Goal: Information Seeking & Learning: Learn about a topic

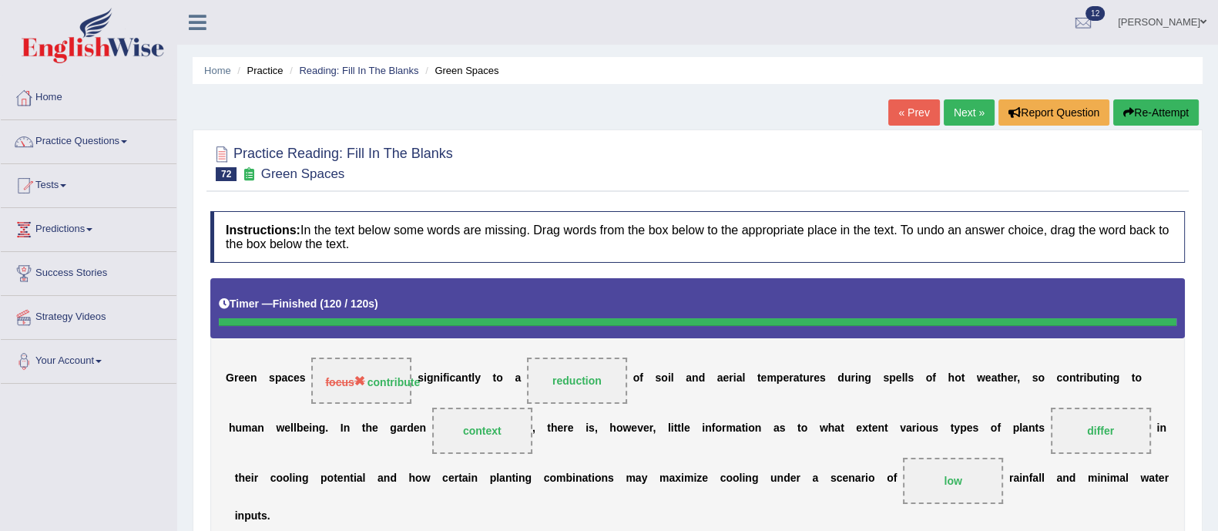
click at [1170, 110] on button "Re-Attempt" at bounding box center [1156, 112] width 86 height 26
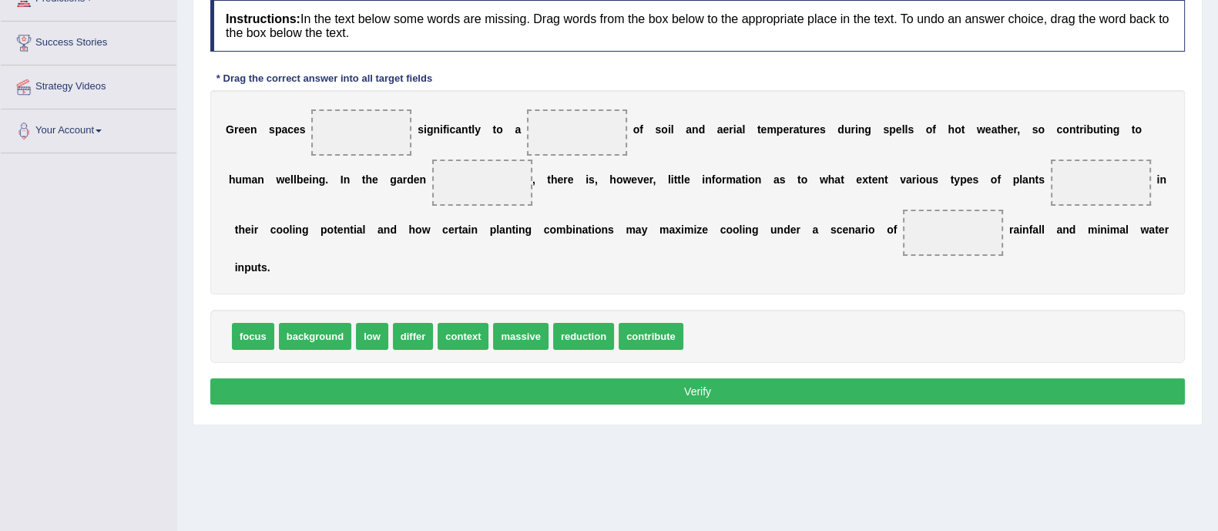
scroll to position [231, 0]
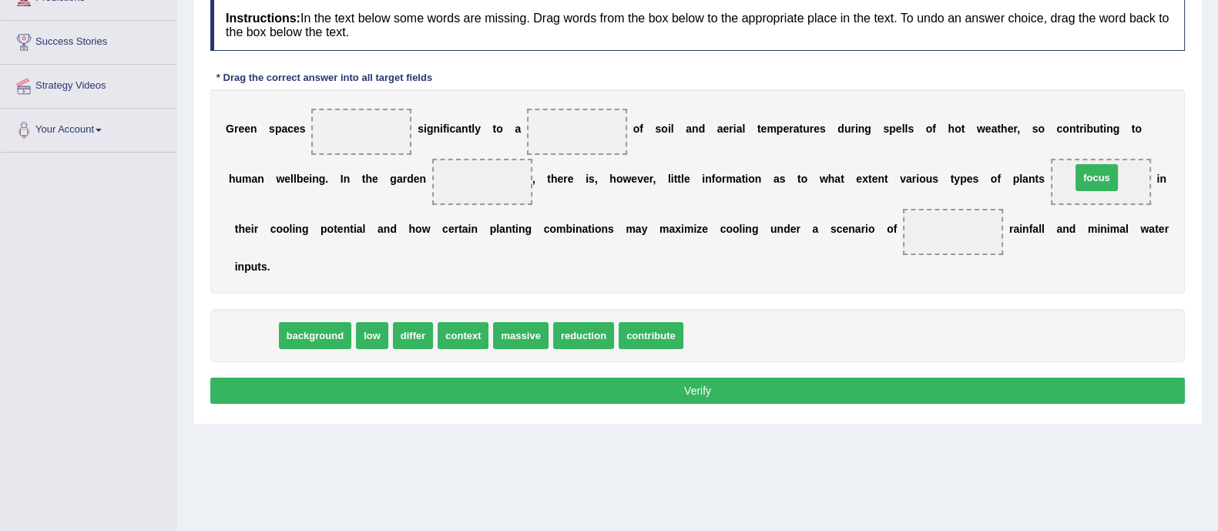
drag, startPoint x: 252, startPoint y: 337, endPoint x: 1096, endPoint y: 179, distance: 858.4
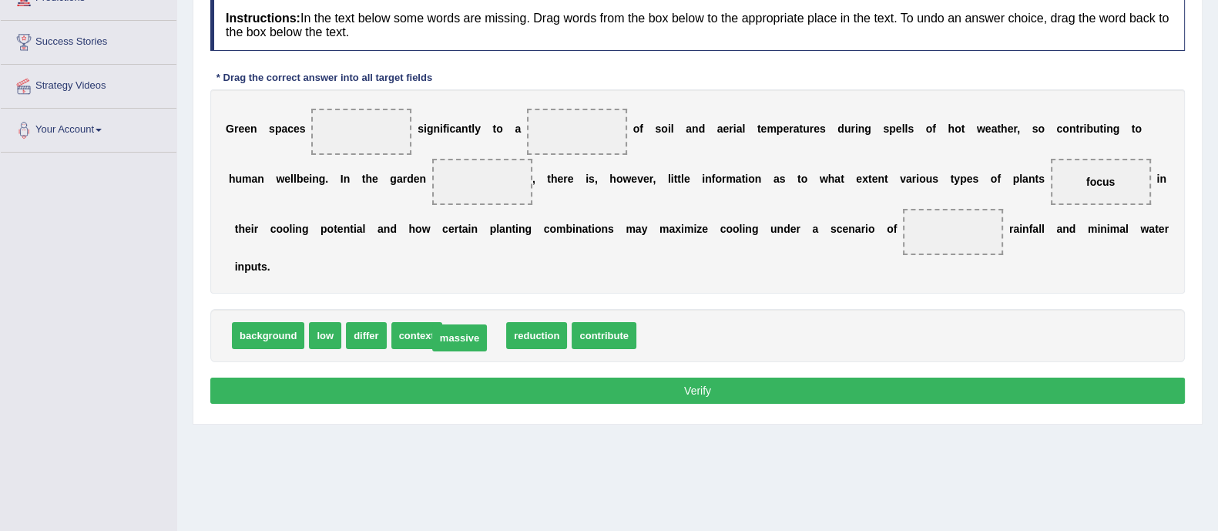
drag, startPoint x: 462, startPoint y: 323, endPoint x: 447, endPoint y: 325, distance: 14.8
drag, startPoint x: 324, startPoint y: 325, endPoint x: 948, endPoint y: 220, distance: 632.2
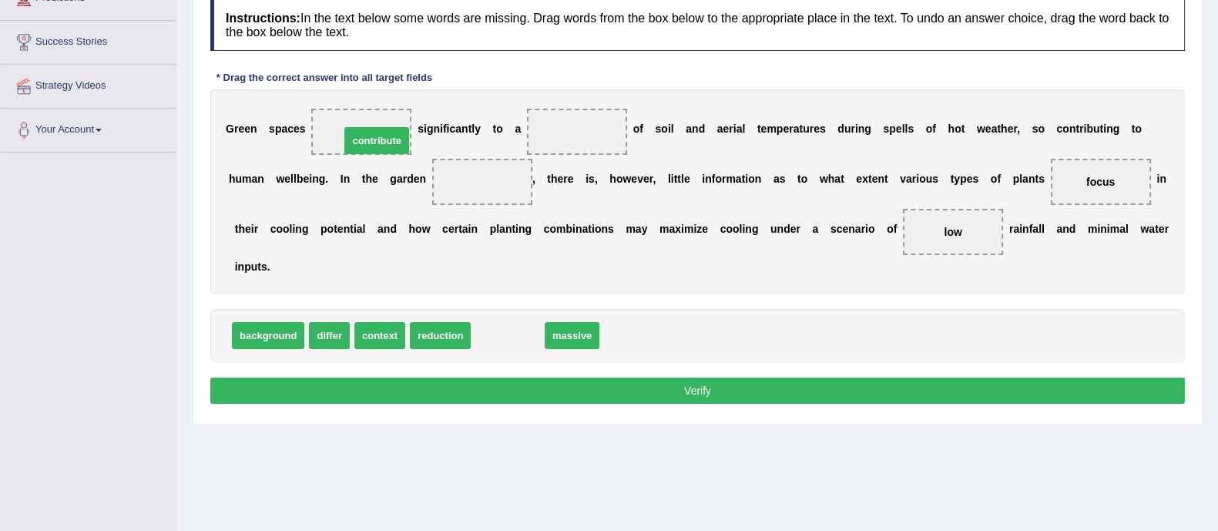
drag, startPoint x: 520, startPoint y: 327, endPoint x: 389, endPoint y: 133, distance: 234.9
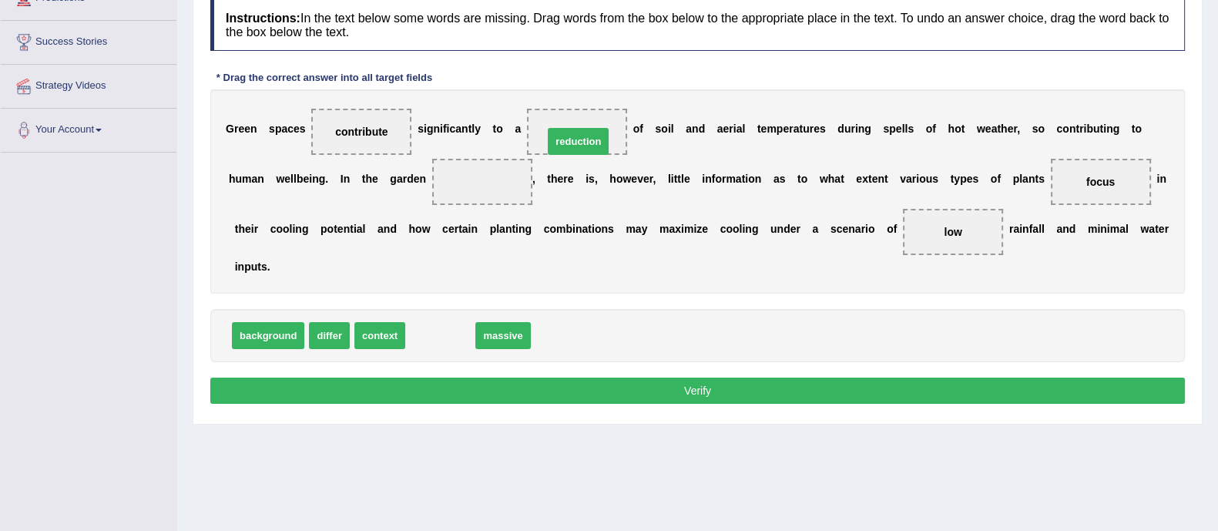
drag, startPoint x: 458, startPoint y: 327, endPoint x: 596, endPoint y: 133, distance: 238.2
drag, startPoint x: 377, startPoint y: 327, endPoint x: 454, endPoint y: 202, distance: 147.3
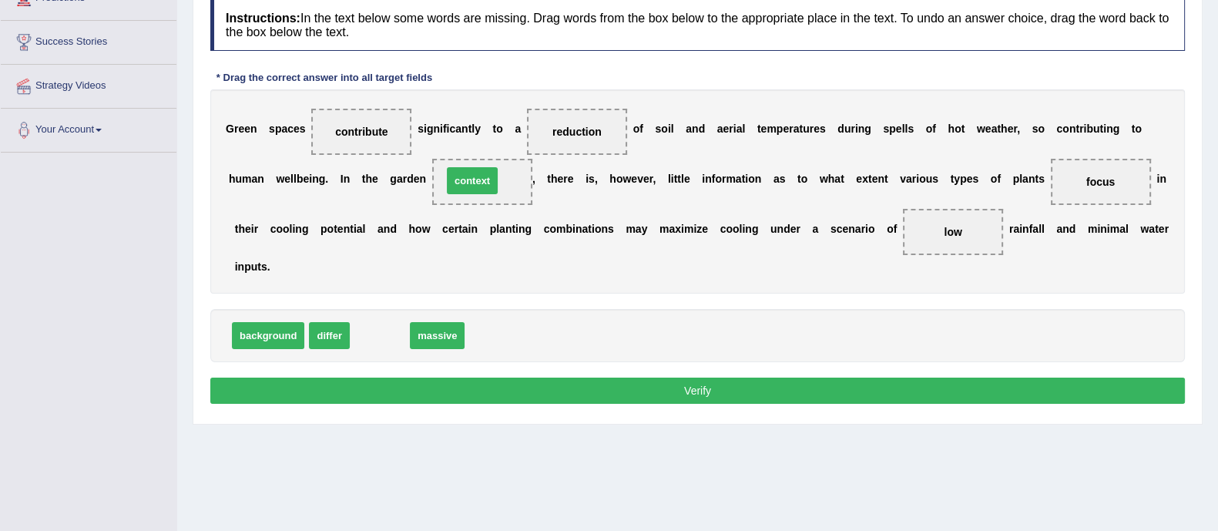
drag, startPoint x: 385, startPoint y: 334, endPoint x: 478, endPoint y: 180, distance: 180.4
click at [520, 388] on button "Verify" at bounding box center [697, 391] width 975 height 26
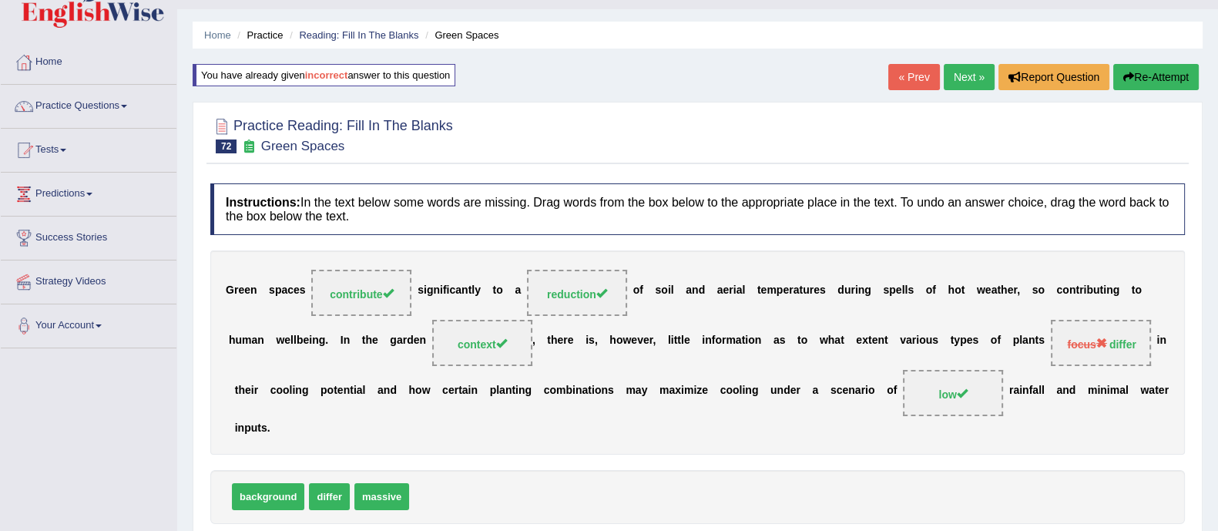
scroll to position [0, 0]
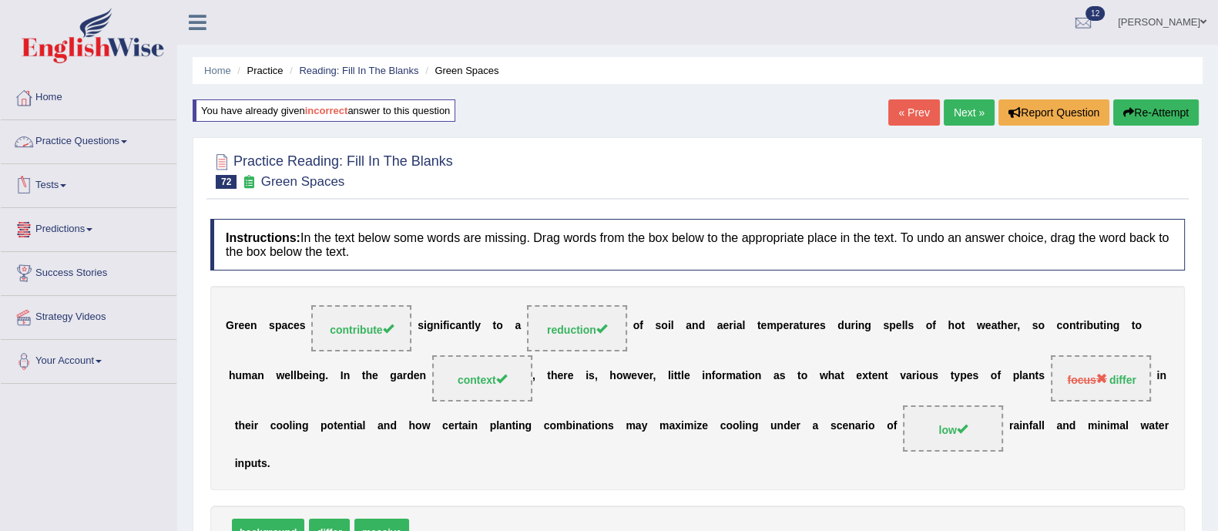
click at [93, 138] on link "Practice Questions" at bounding box center [89, 139] width 176 height 39
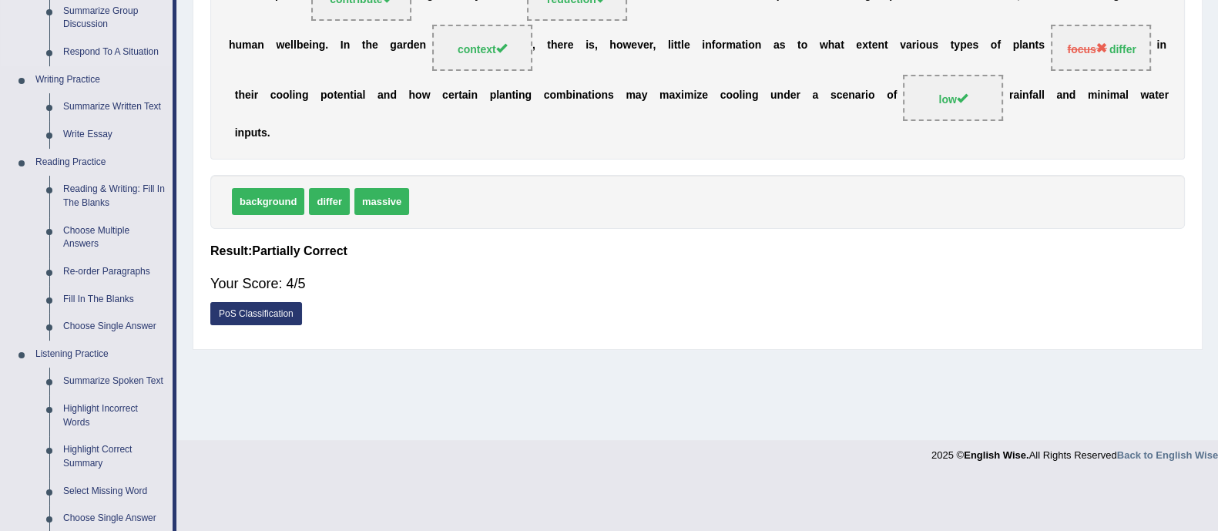
scroll to position [421, 0]
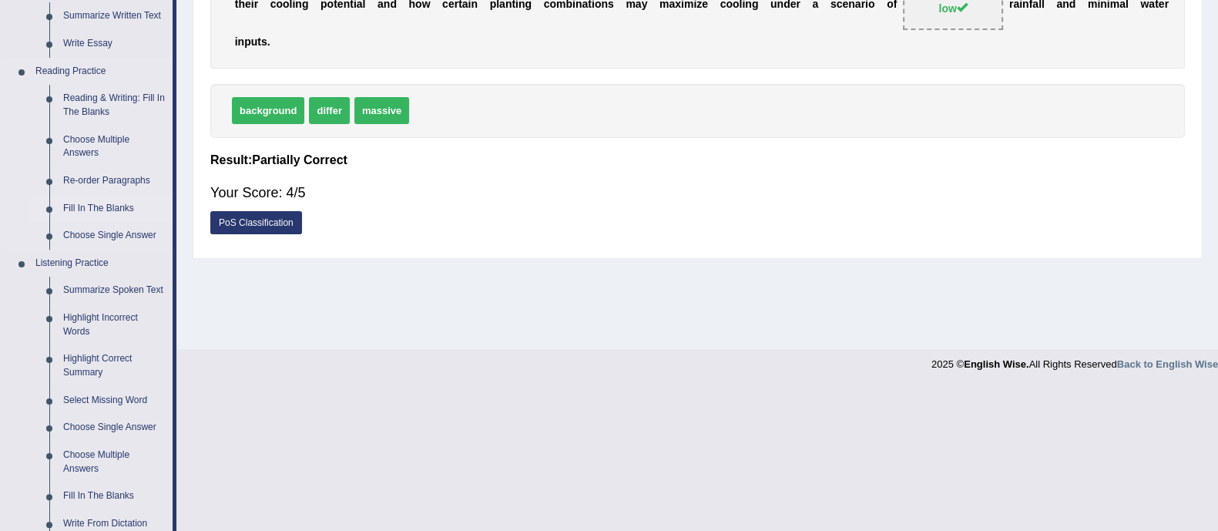
click at [120, 210] on link "Fill In The Blanks" at bounding box center [114, 209] width 116 height 28
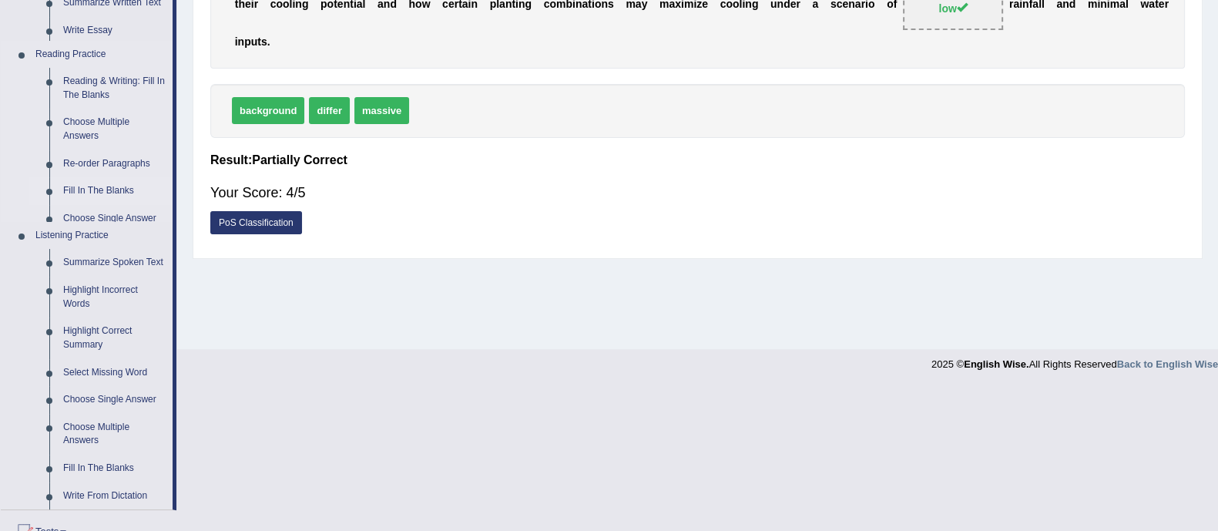
scroll to position [277, 0]
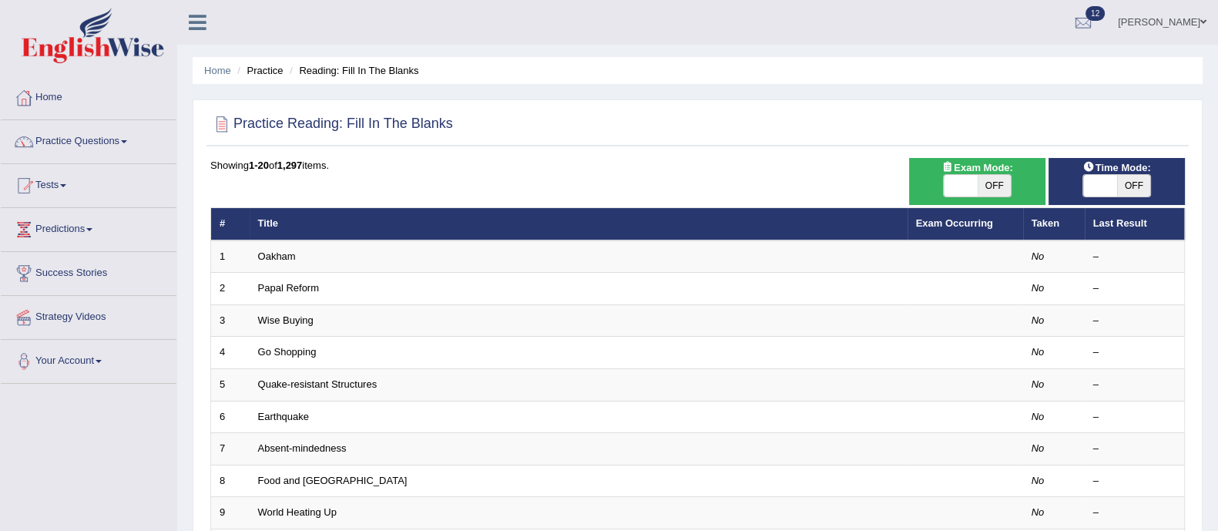
click at [1002, 180] on span "OFF" at bounding box center [995, 186] width 34 height 22
checkbox input "true"
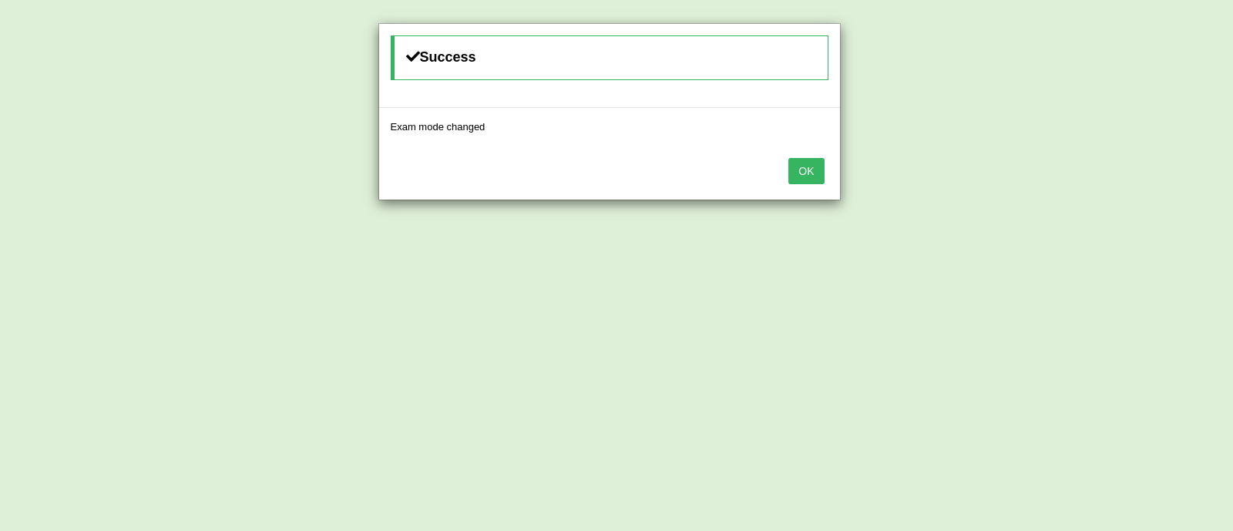
drag, startPoint x: 808, startPoint y: 184, endPoint x: 817, endPoint y: 173, distance: 14.8
click at [817, 173] on div "OK" at bounding box center [609, 173] width 461 height 54
click at [817, 173] on button "OK" at bounding box center [805, 171] width 35 height 26
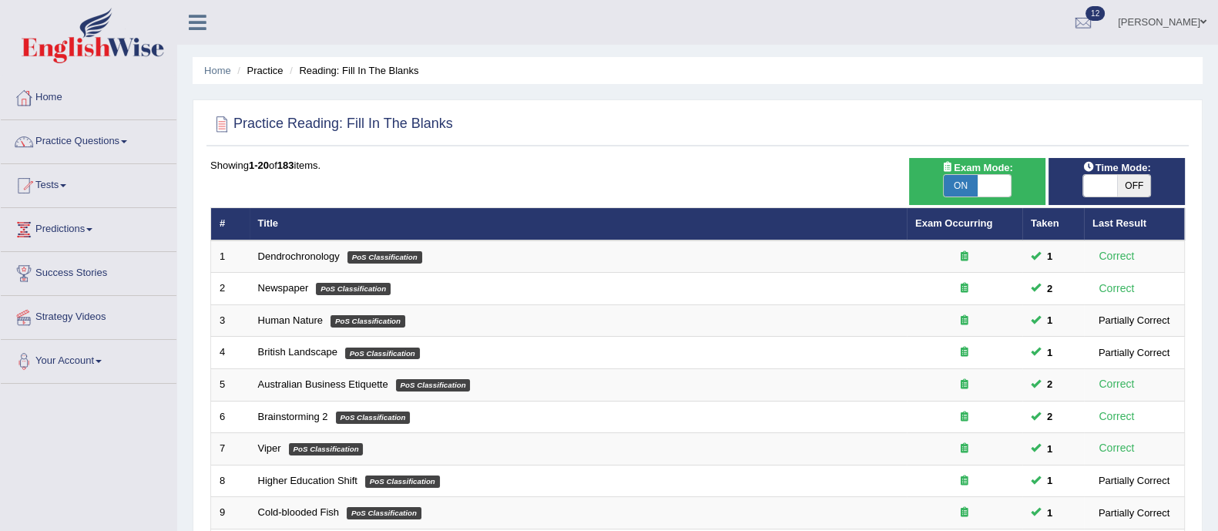
click at [1126, 186] on span "OFF" at bounding box center [1134, 186] width 34 height 22
checkbox input "true"
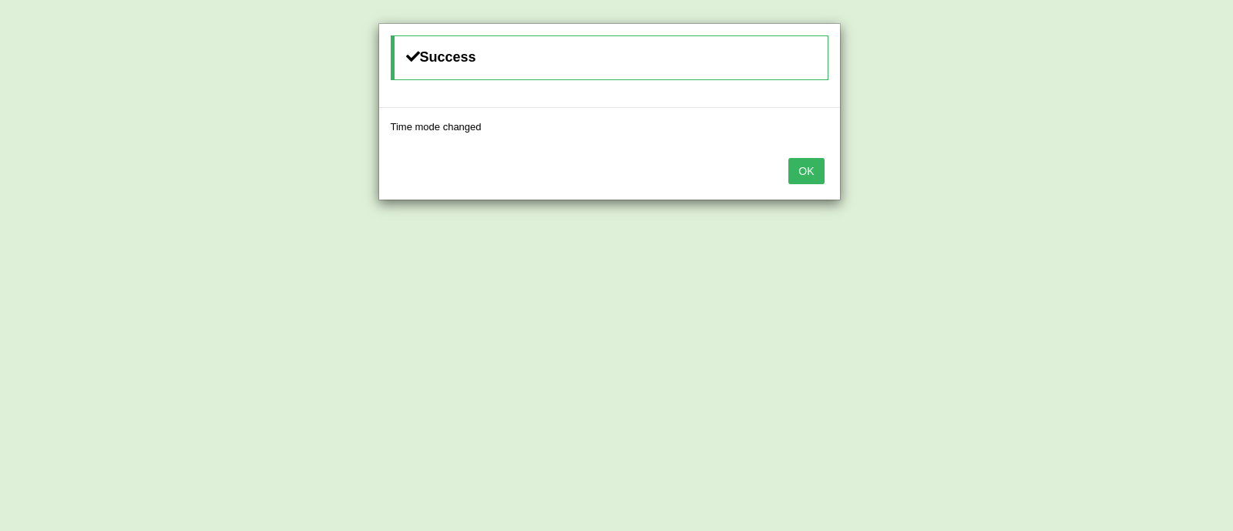
click at [808, 181] on button "OK" at bounding box center [805, 171] width 35 height 26
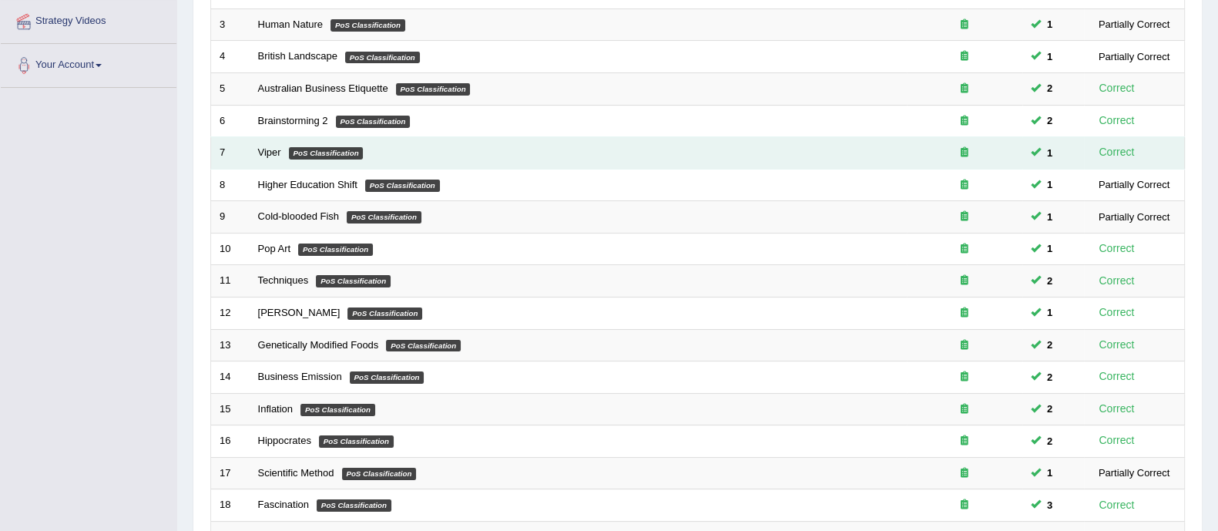
scroll to position [485, 0]
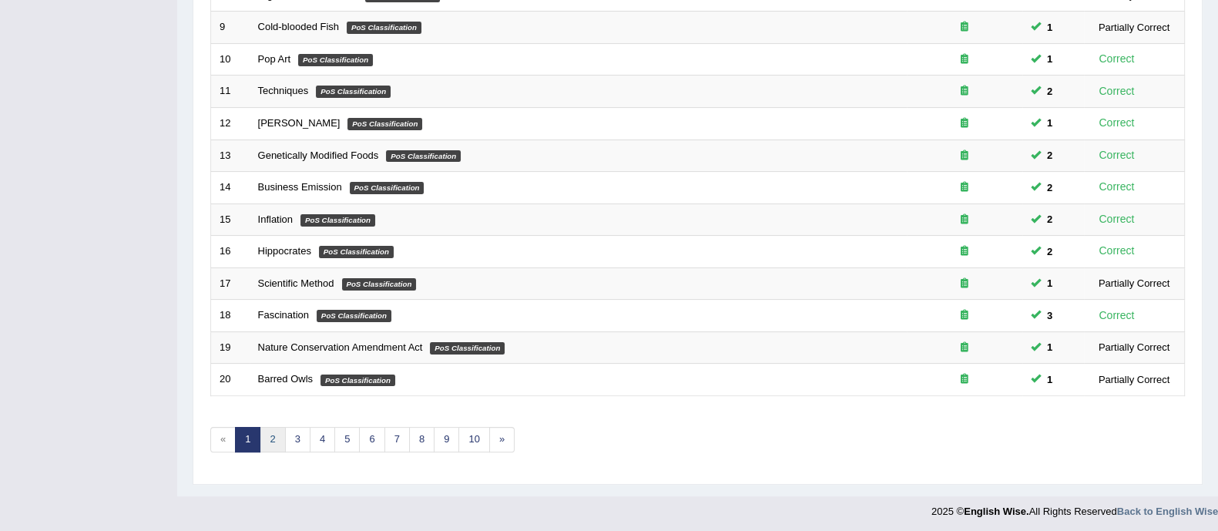
click at [277, 437] on link "2" at bounding box center [272, 439] width 25 height 25
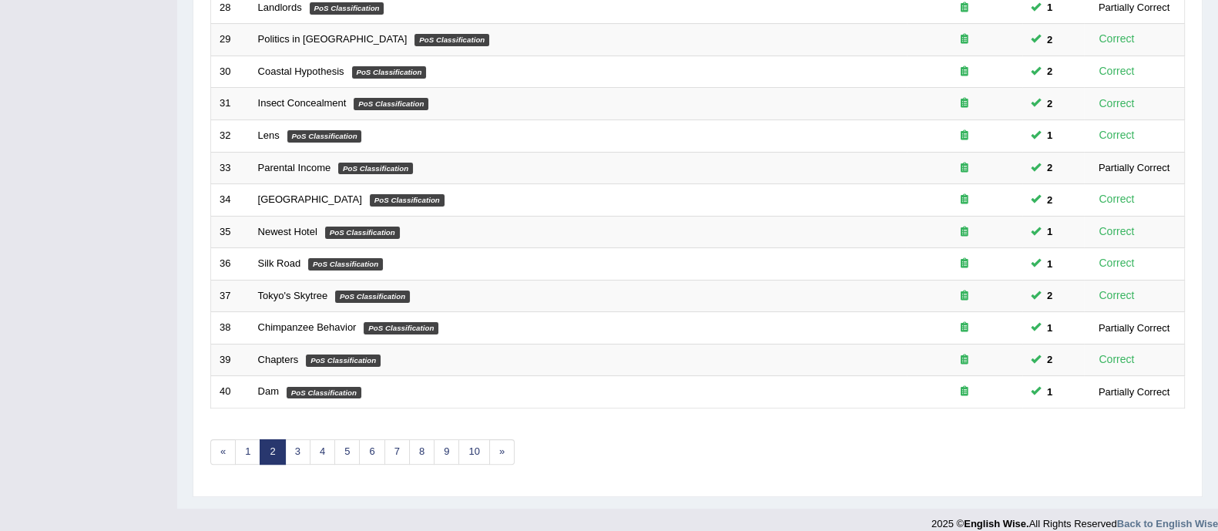
scroll to position [485, 0]
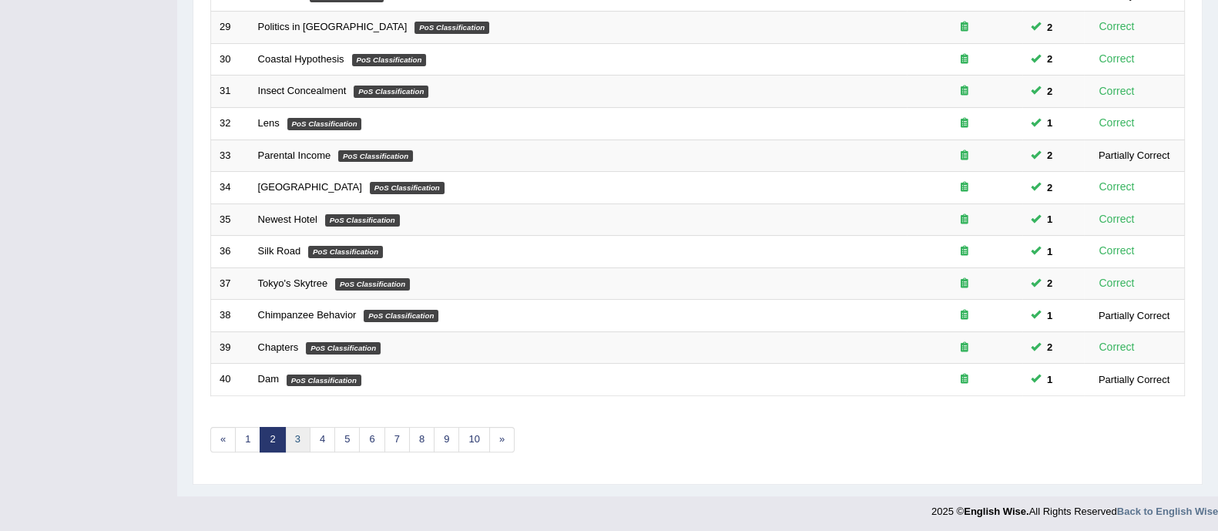
click at [301, 441] on link "3" at bounding box center [297, 439] width 25 height 25
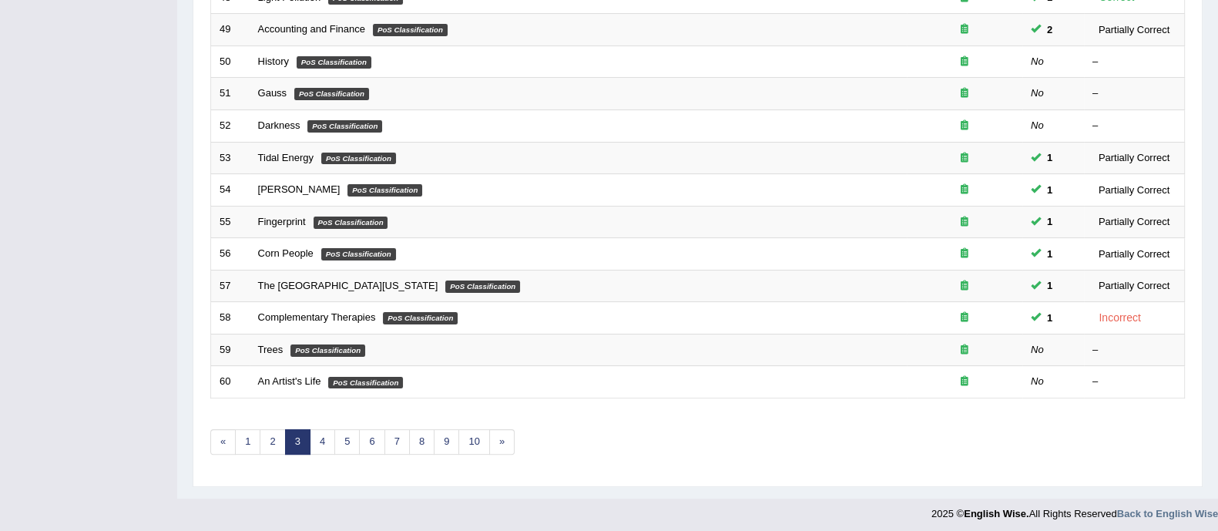
scroll to position [485, 0]
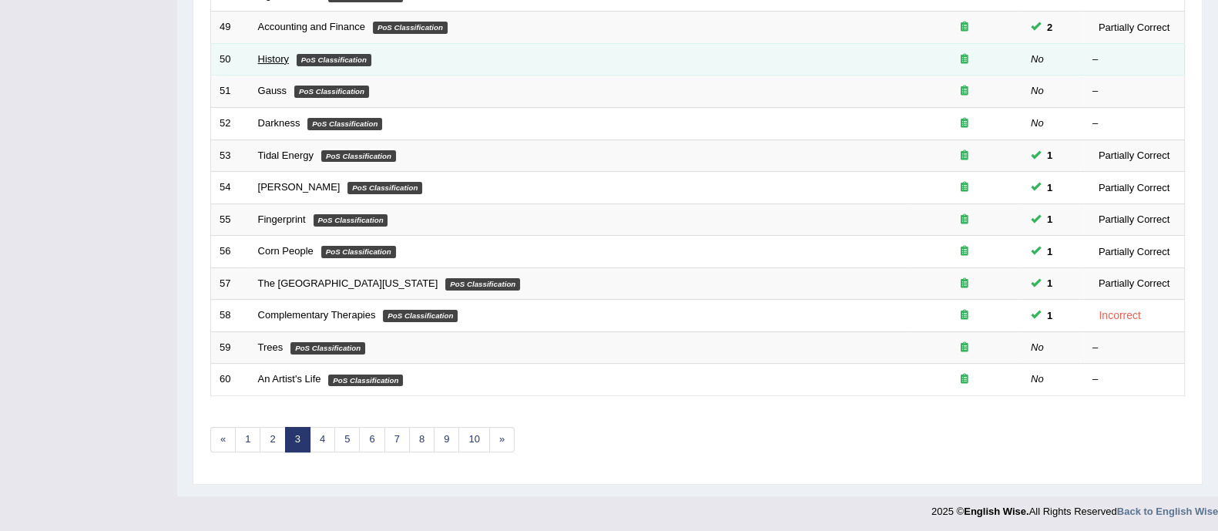
click at [273, 59] on link "History" at bounding box center [273, 59] width 31 height 12
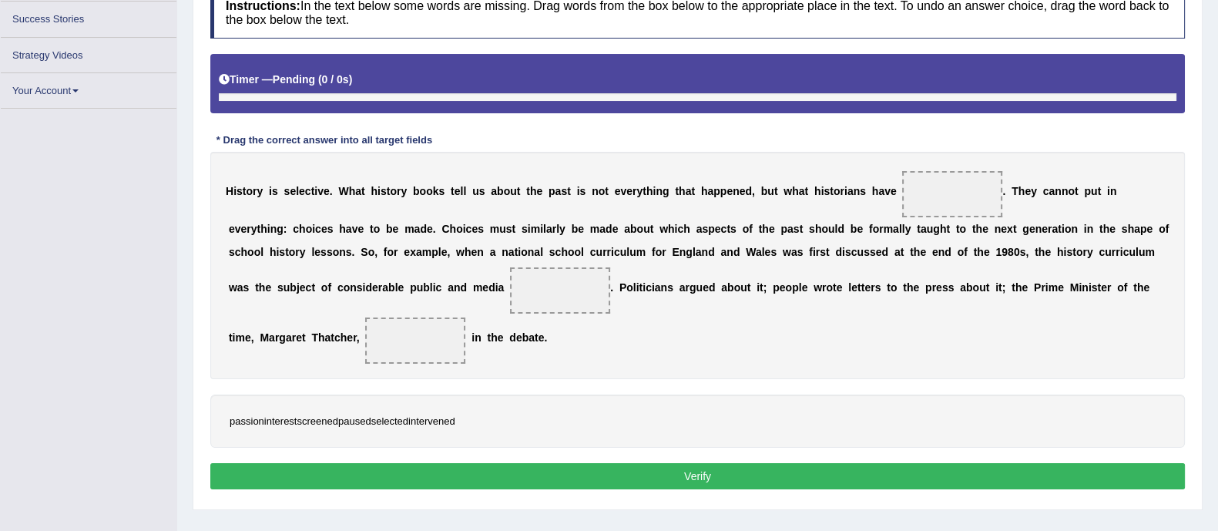
scroll to position [242, 0]
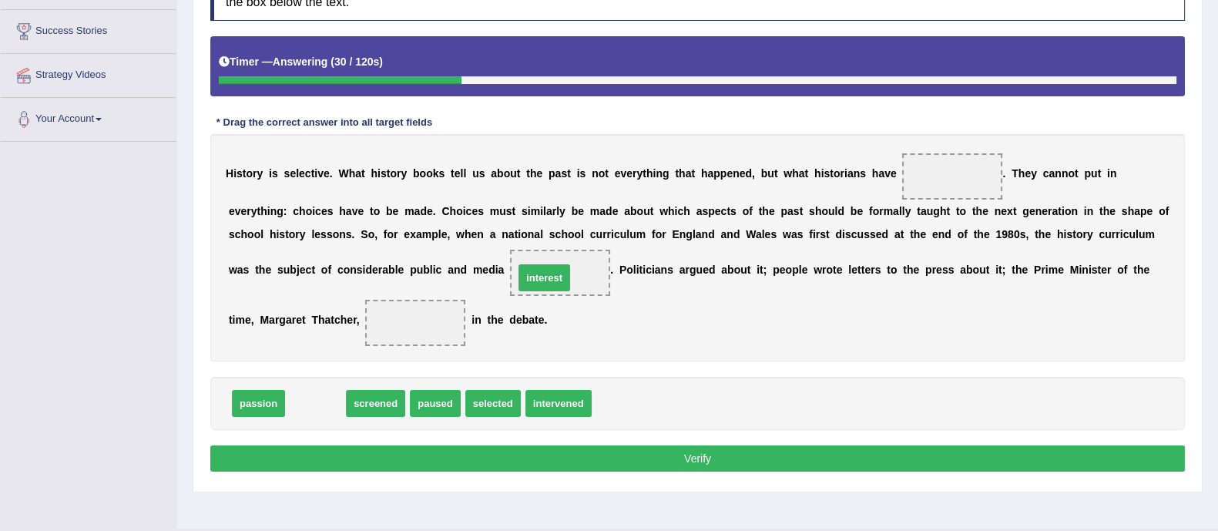
drag, startPoint x: 298, startPoint y: 399, endPoint x: 527, endPoint y: 274, distance: 261.0
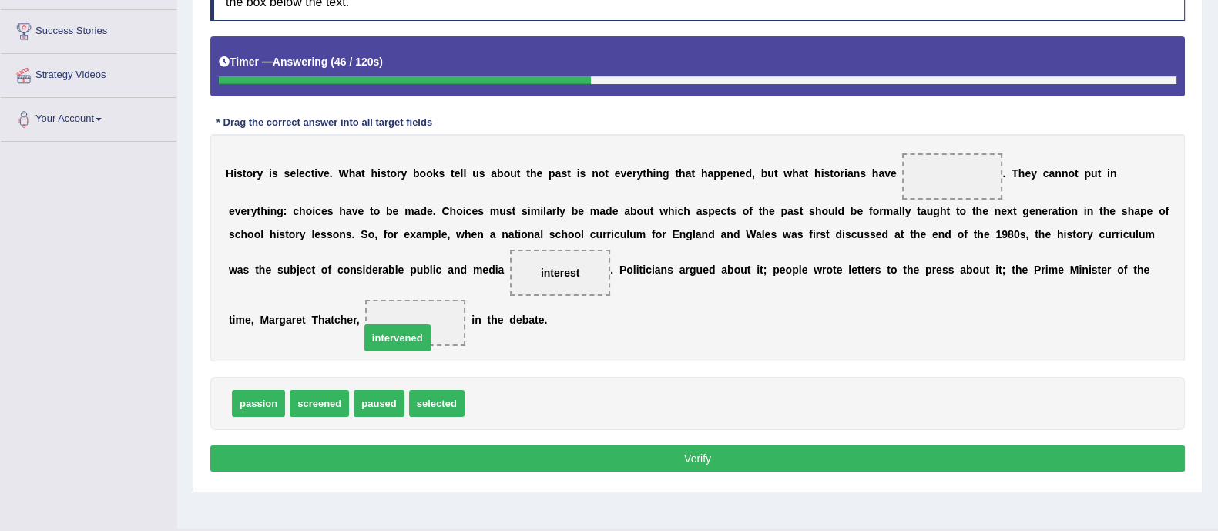
drag, startPoint x: 517, startPoint y: 404, endPoint x: 411, endPoint y: 337, distance: 125.0
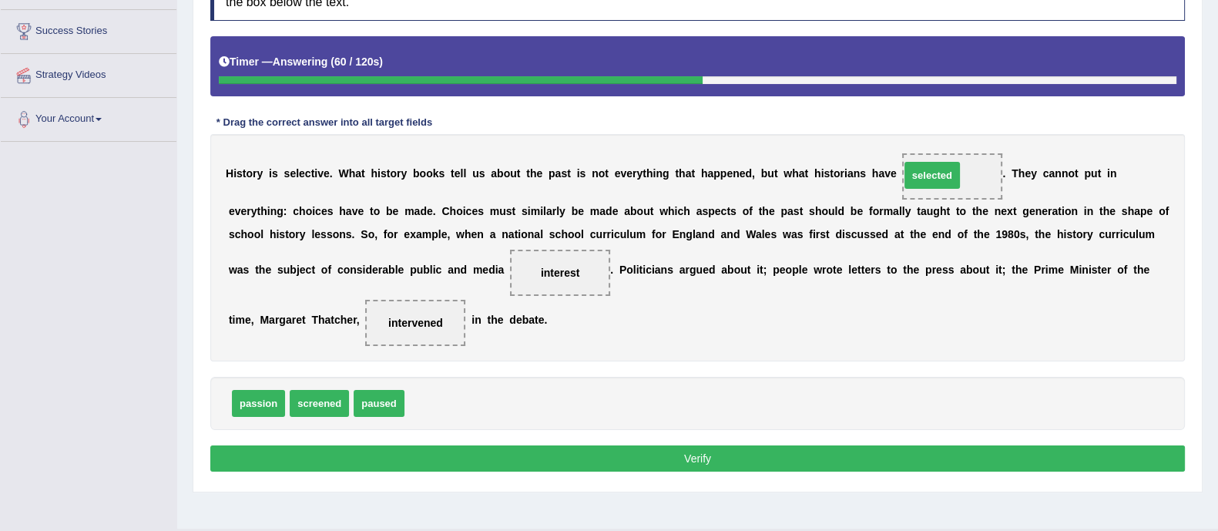
drag, startPoint x: 441, startPoint y: 395, endPoint x: 940, endPoint y: 170, distance: 548.0
click at [804, 460] on button "Verify" at bounding box center [697, 458] width 975 height 26
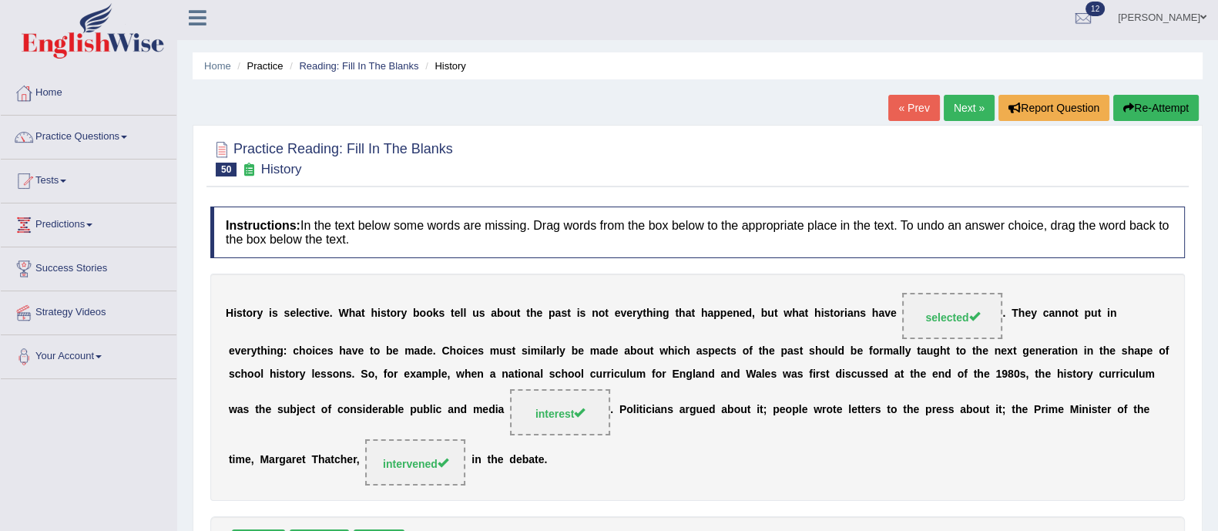
scroll to position [0, 0]
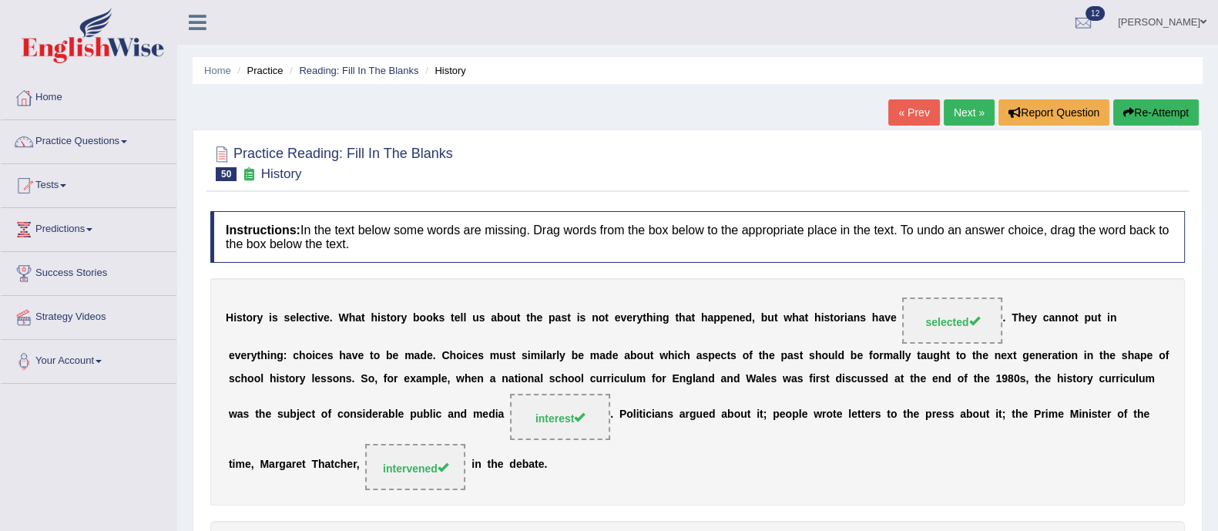
click at [965, 116] on link "Next »" at bounding box center [969, 112] width 51 height 26
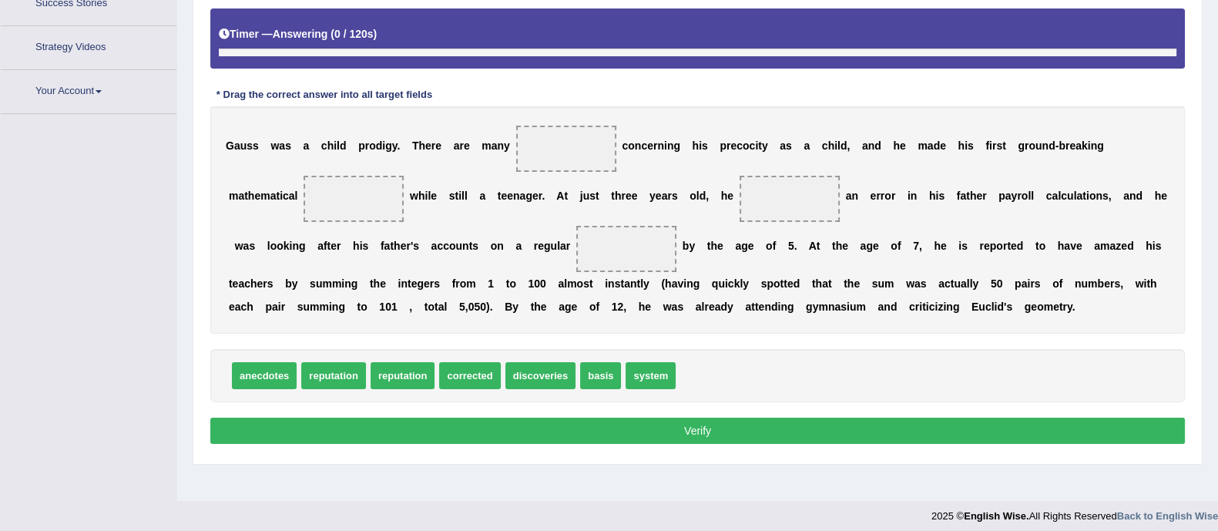
scroll to position [277, 0]
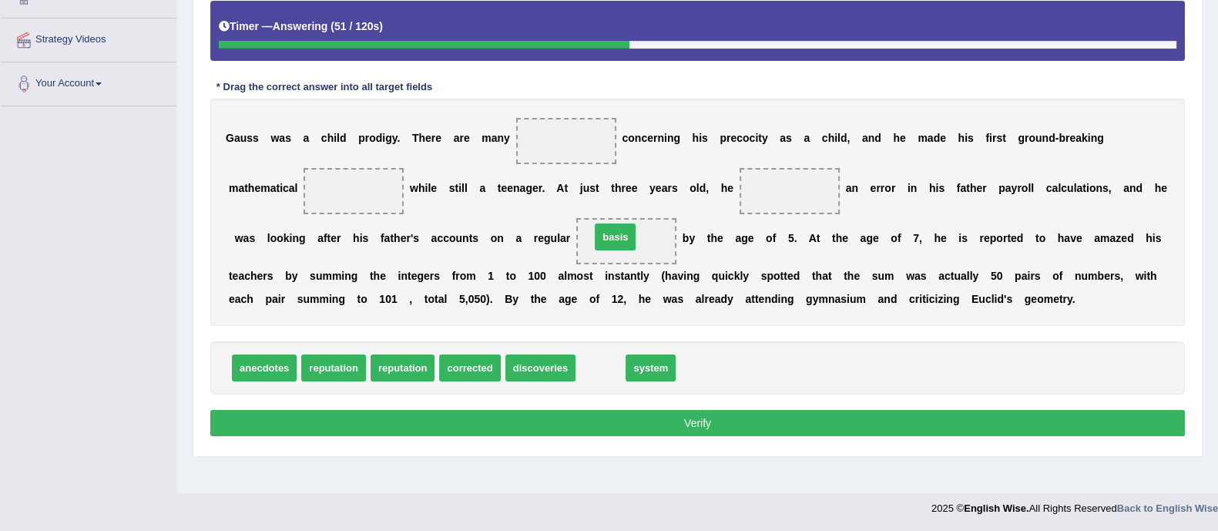
drag, startPoint x: 606, startPoint y: 363, endPoint x: 630, endPoint y: 226, distance: 139.2
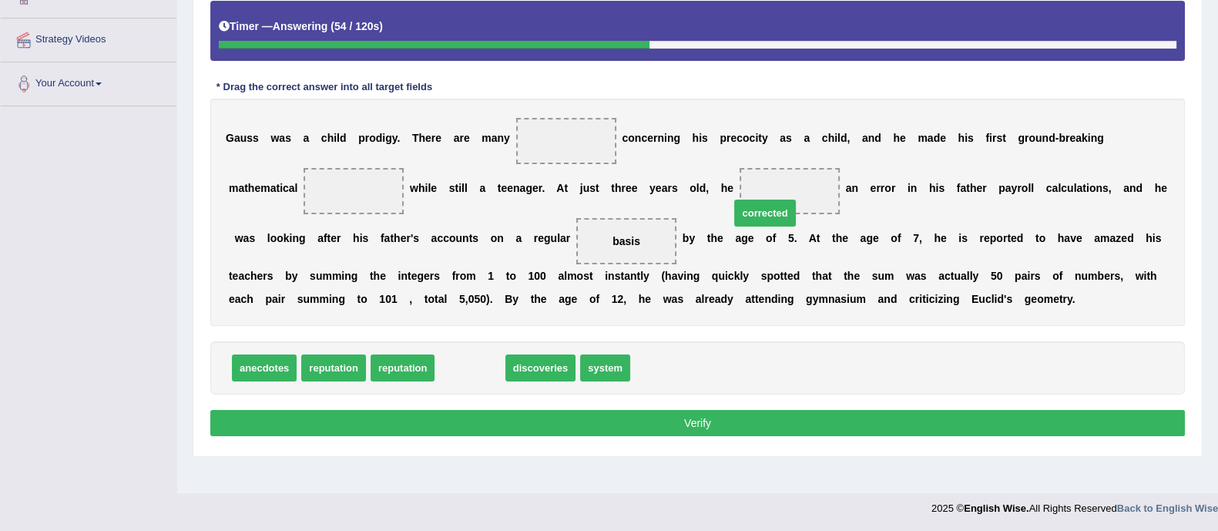
drag, startPoint x: 480, startPoint y: 366, endPoint x: 777, endPoint y: 211, distance: 334.7
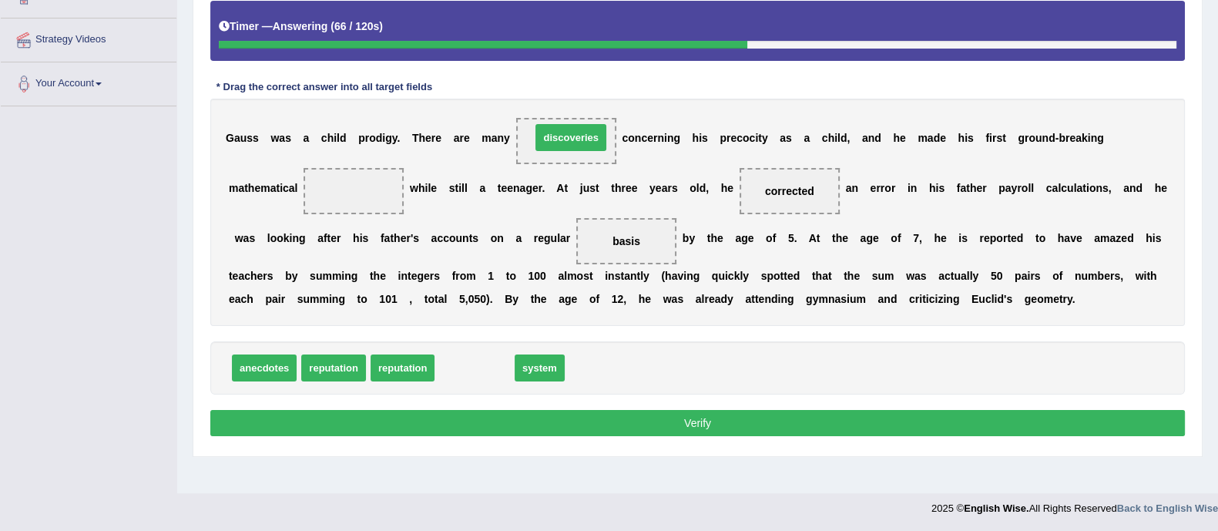
drag, startPoint x: 471, startPoint y: 362, endPoint x: 567, endPoint y: 132, distance: 249.7
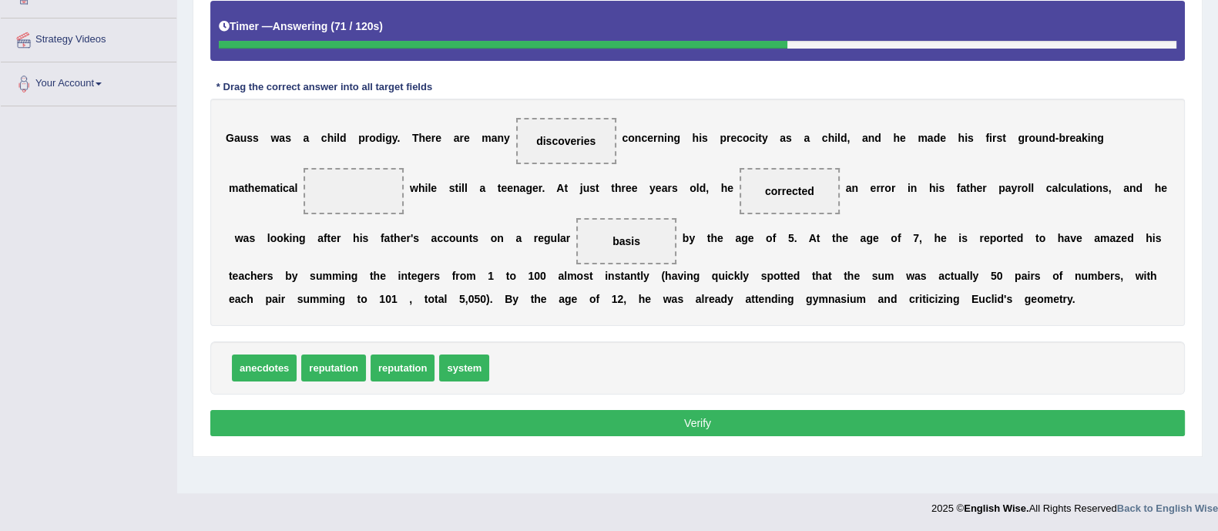
drag, startPoint x: 558, startPoint y: 129, endPoint x: 436, endPoint y: 191, distance: 136.8
click at [401, 195] on div "G a u s s w a s a c h i l d p r o d i g y . T h e r e a r e m a n y discoveries…" at bounding box center [697, 212] width 975 height 227
drag, startPoint x: 583, startPoint y: 144, endPoint x: 364, endPoint y: 196, distance: 225.0
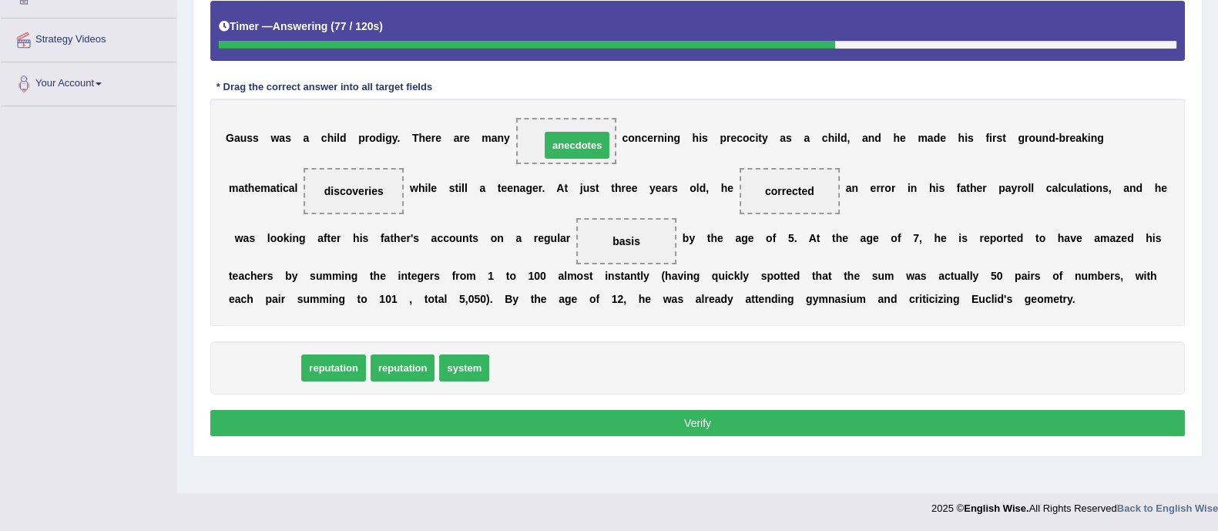
drag, startPoint x: 267, startPoint y: 366, endPoint x: 579, endPoint y: 143, distance: 384.0
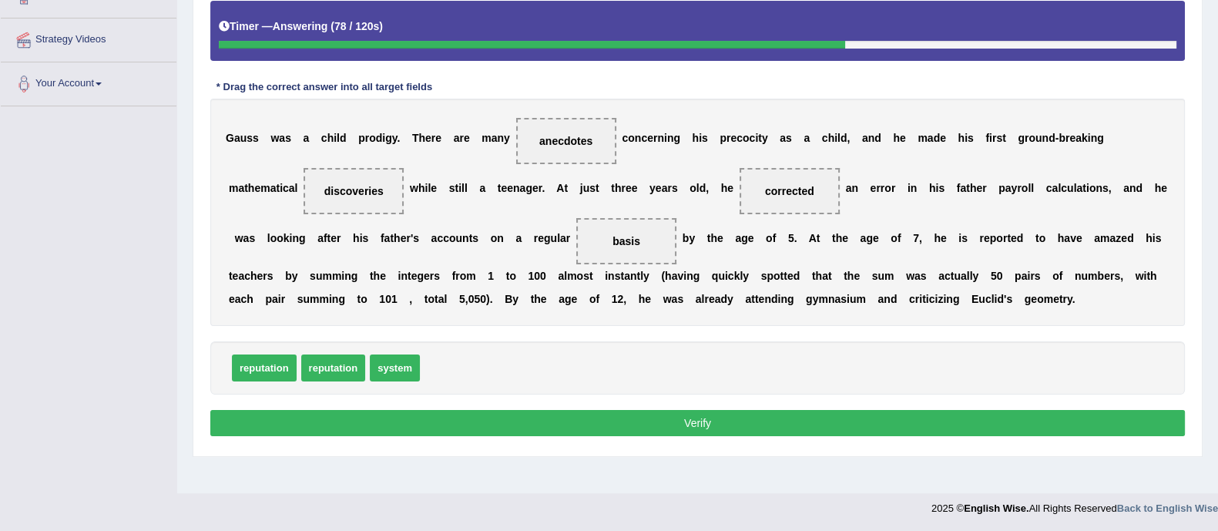
click at [639, 428] on button "Verify" at bounding box center [697, 423] width 975 height 26
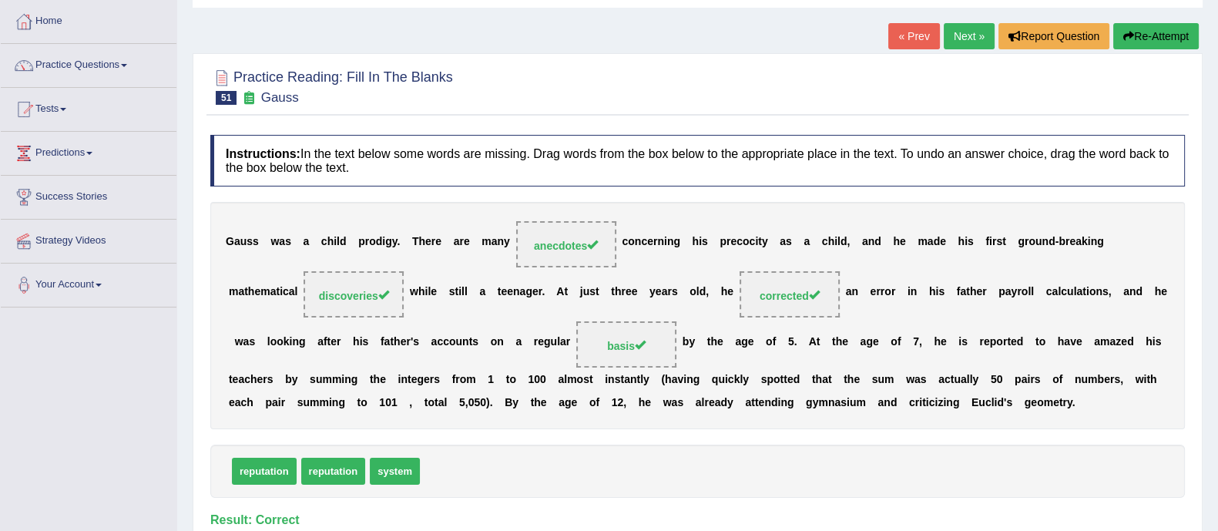
scroll to position [72, 0]
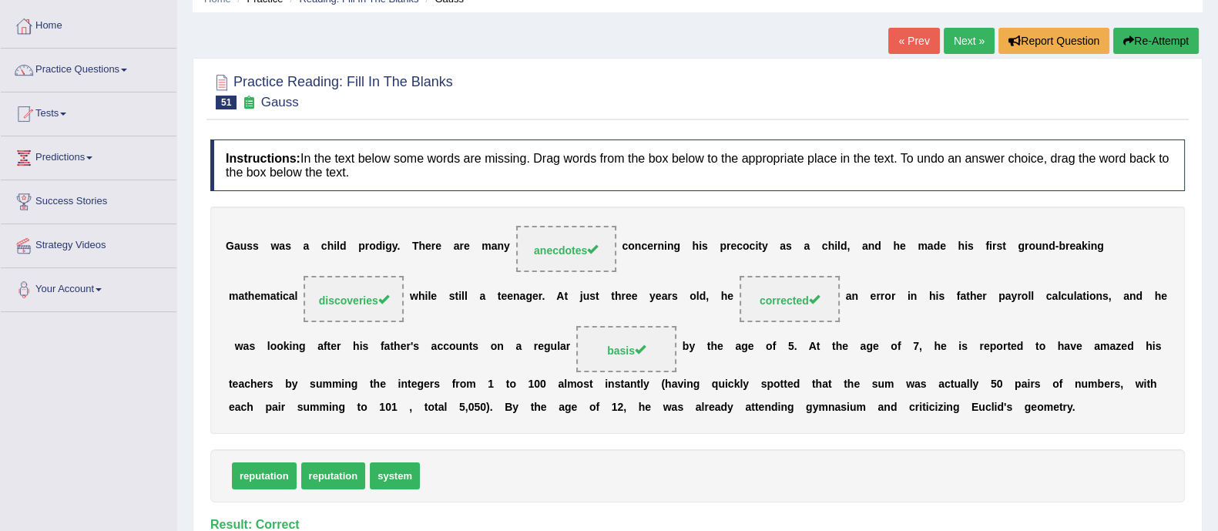
click at [969, 51] on link "Next »" at bounding box center [969, 41] width 51 height 26
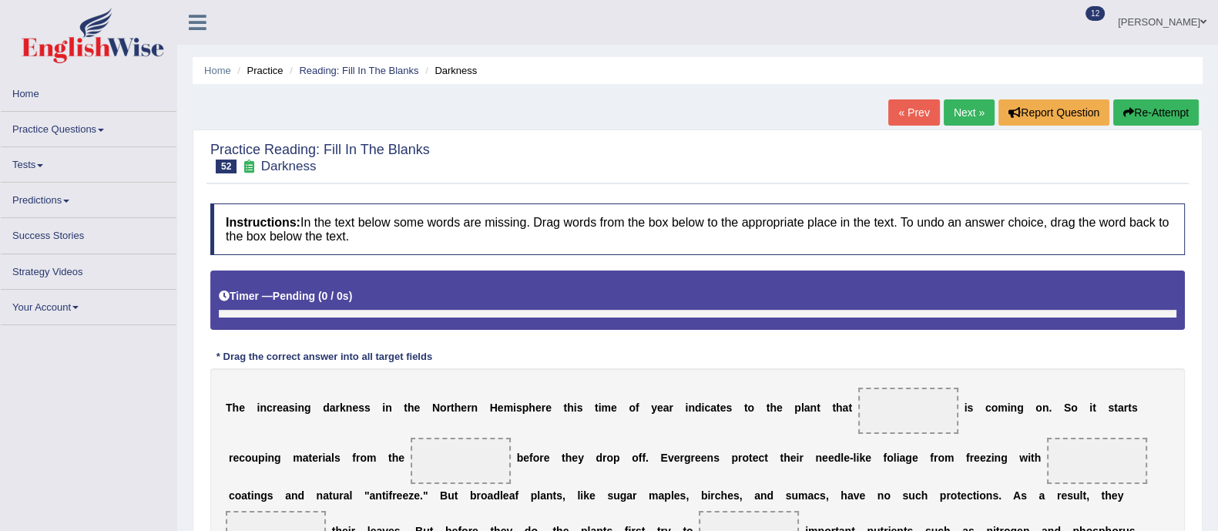
scroll to position [186, 0]
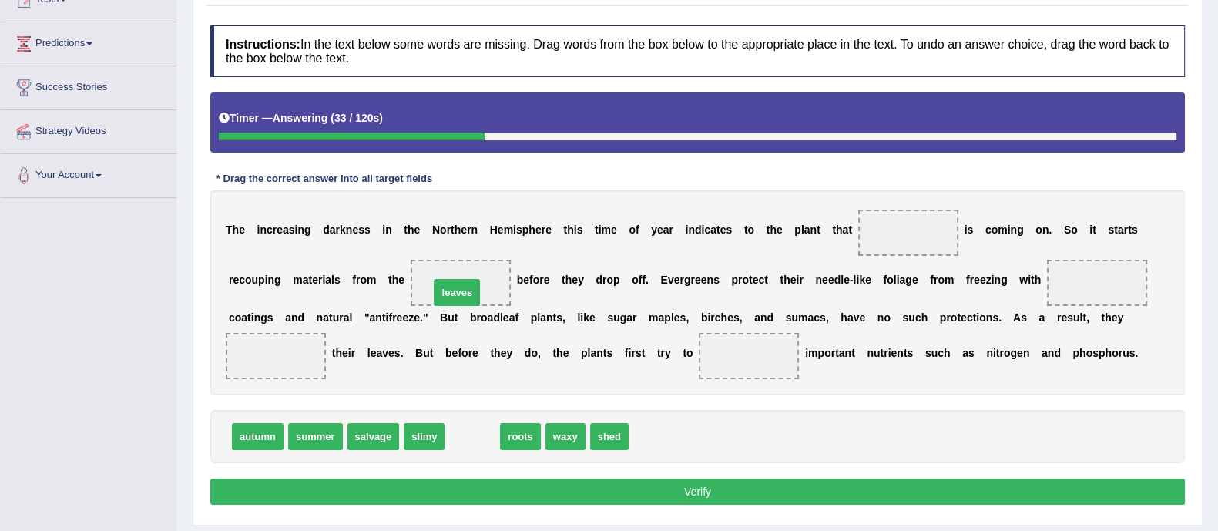
drag, startPoint x: 469, startPoint y: 438, endPoint x: 455, endPoint y: 294, distance: 144.1
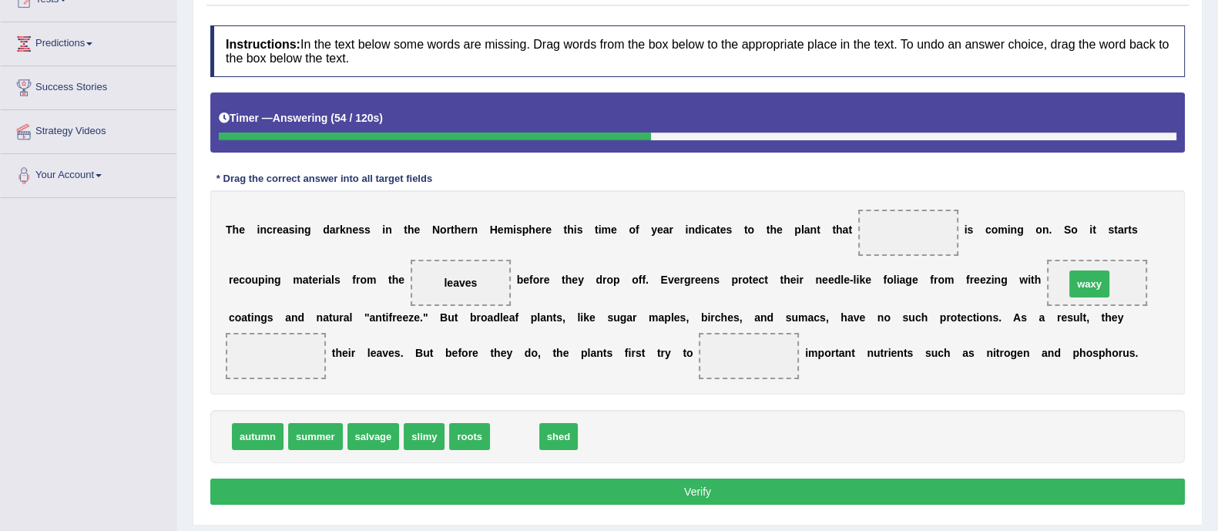
drag, startPoint x: 512, startPoint y: 435, endPoint x: 1087, endPoint y: 283, distance: 594.5
drag, startPoint x: 440, startPoint y: 414, endPoint x: 262, endPoint y: 364, distance: 184.7
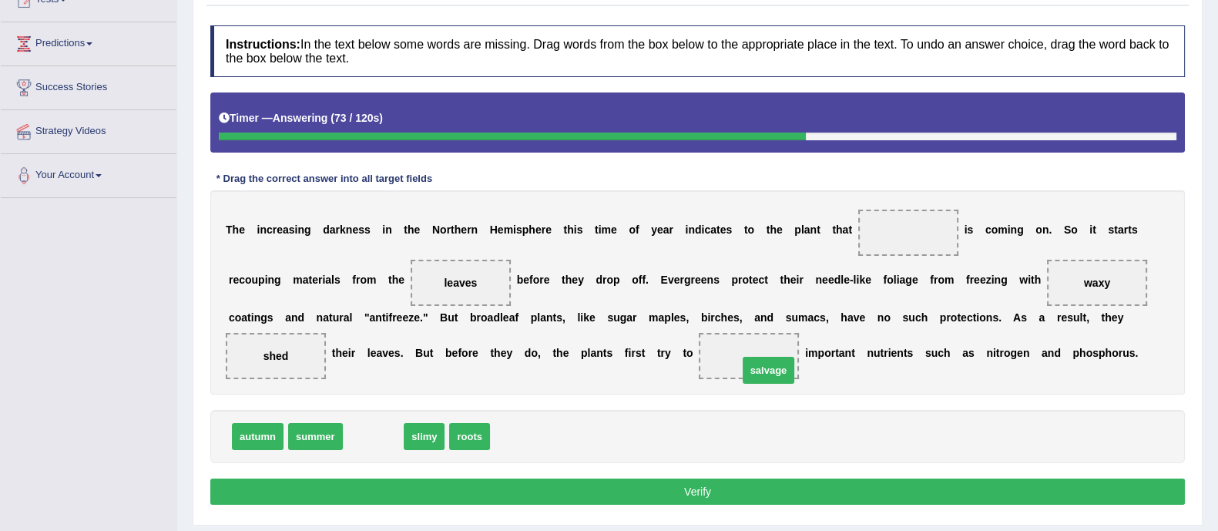
drag, startPoint x: 374, startPoint y: 429, endPoint x: 769, endPoint y: 364, distance: 400.7
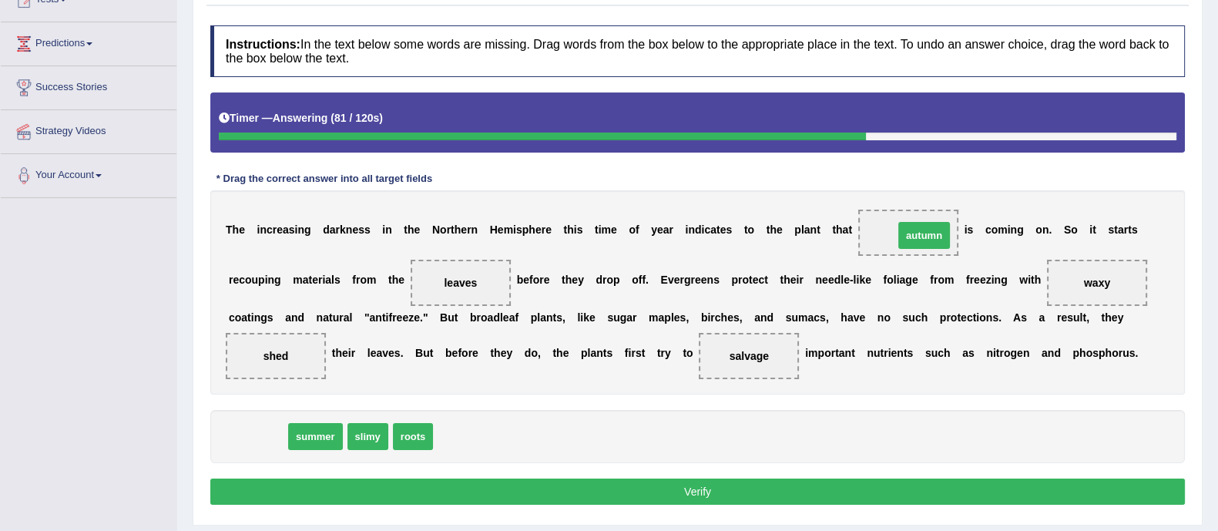
drag, startPoint x: 262, startPoint y: 435, endPoint x: 928, endPoint y: 233, distance: 695.7
click at [867, 479] on button "Verify" at bounding box center [697, 492] width 975 height 26
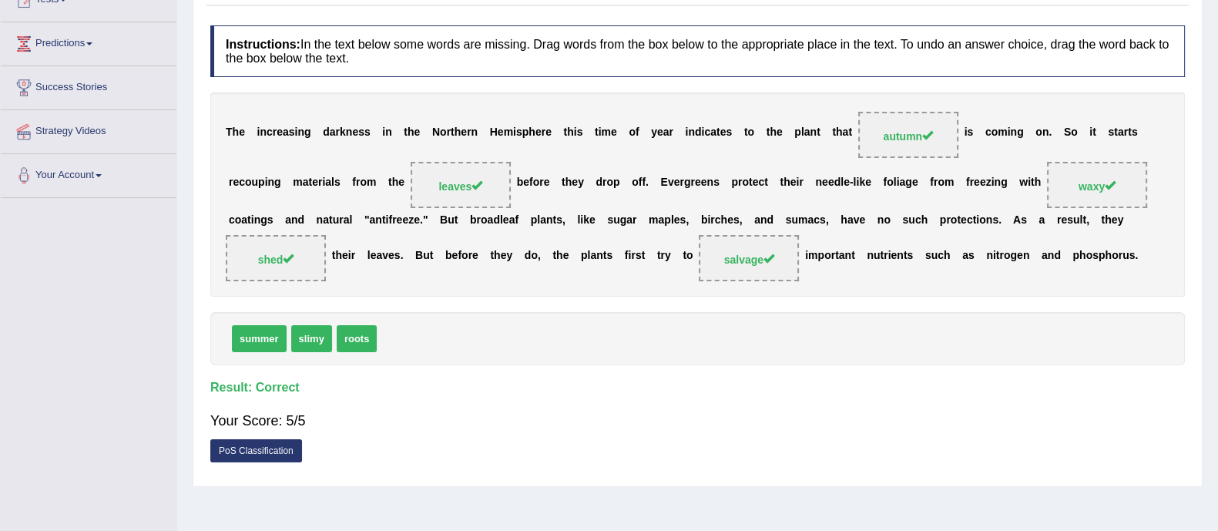
scroll to position [0, 0]
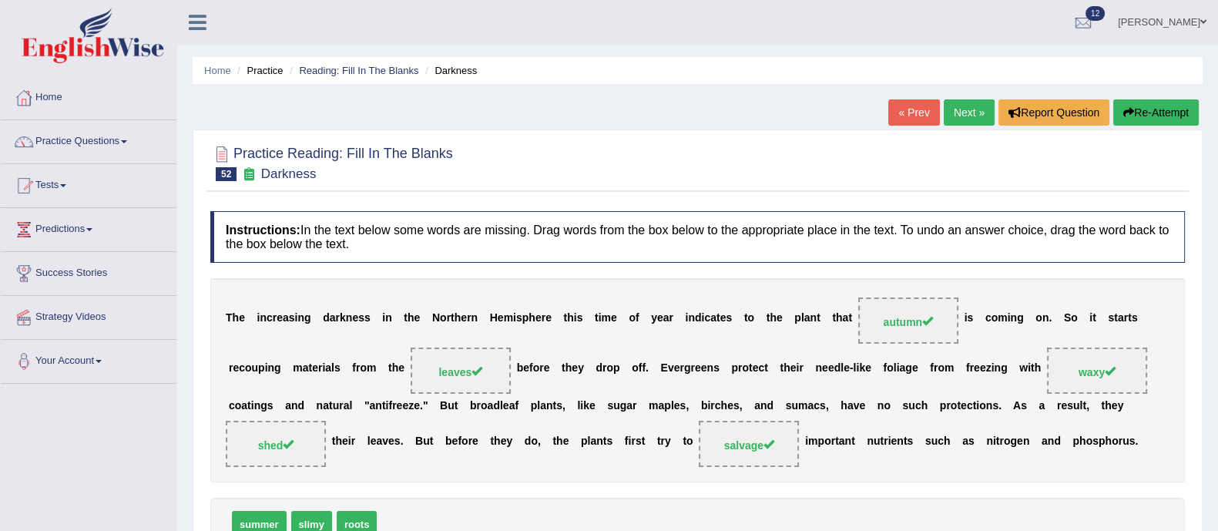
click at [954, 112] on link "Next »" at bounding box center [969, 112] width 51 height 26
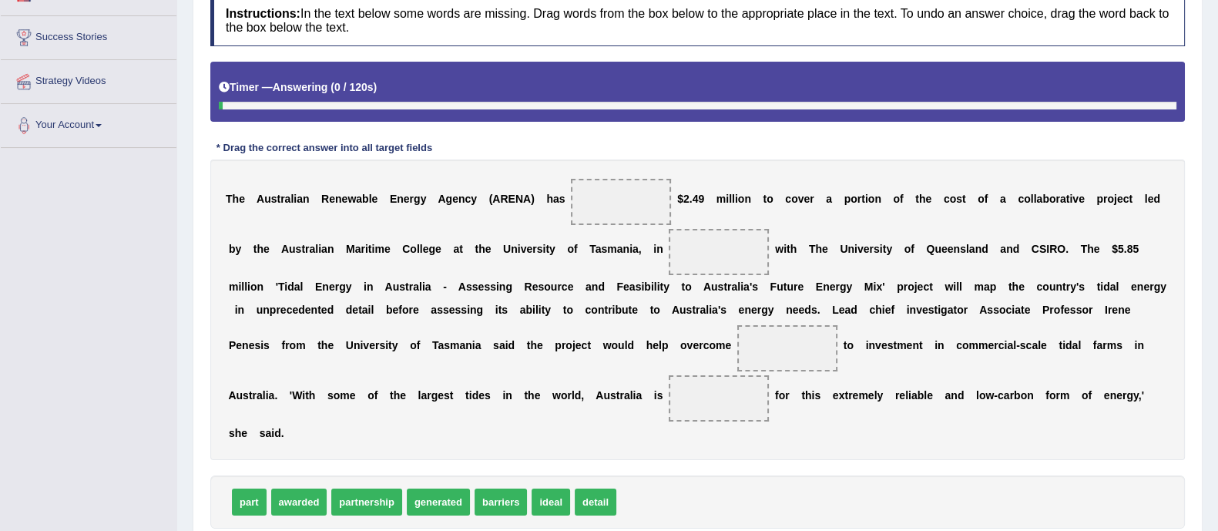
scroll to position [293, 0]
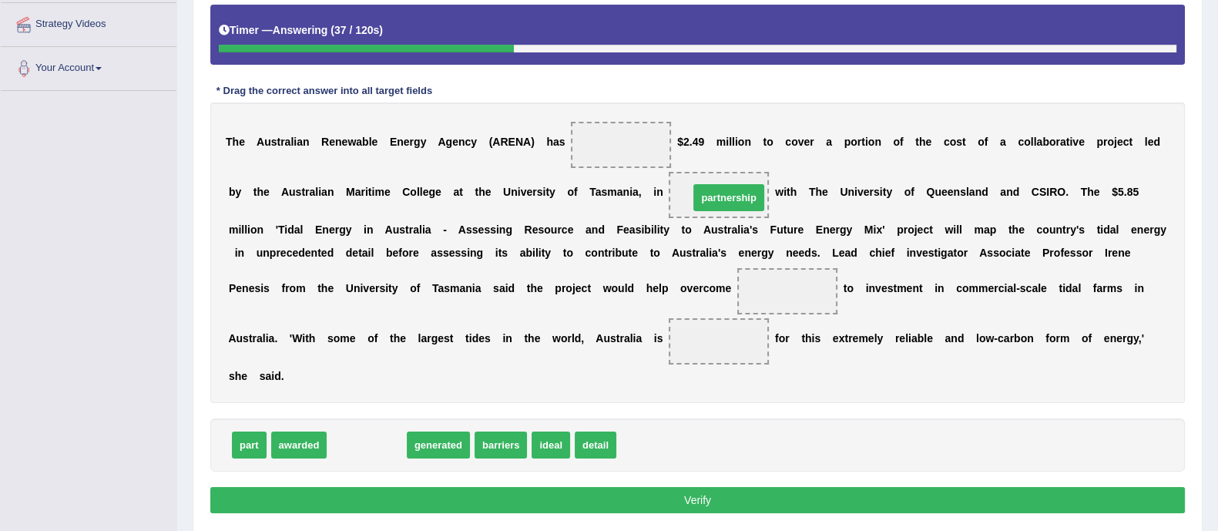
drag, startPoint x: 356, startPoint y: 439, endPoint x: 719, endPoint y: 192, distance: 439.2
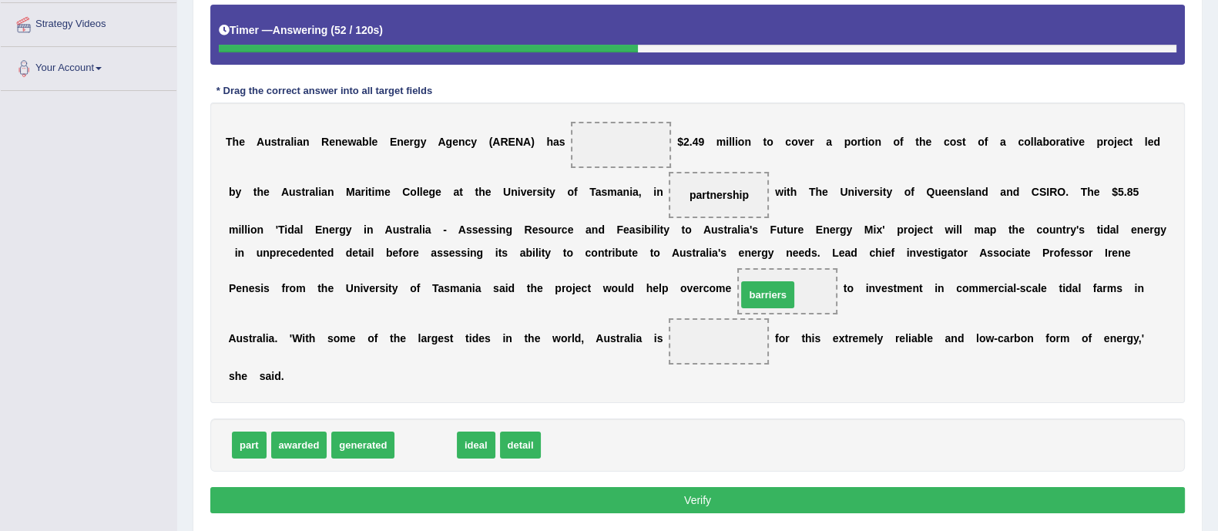
drag, startPoint x: 417, startPoint y: 441, endPoint x: 759, endPoint y: 290, distance: 373.7
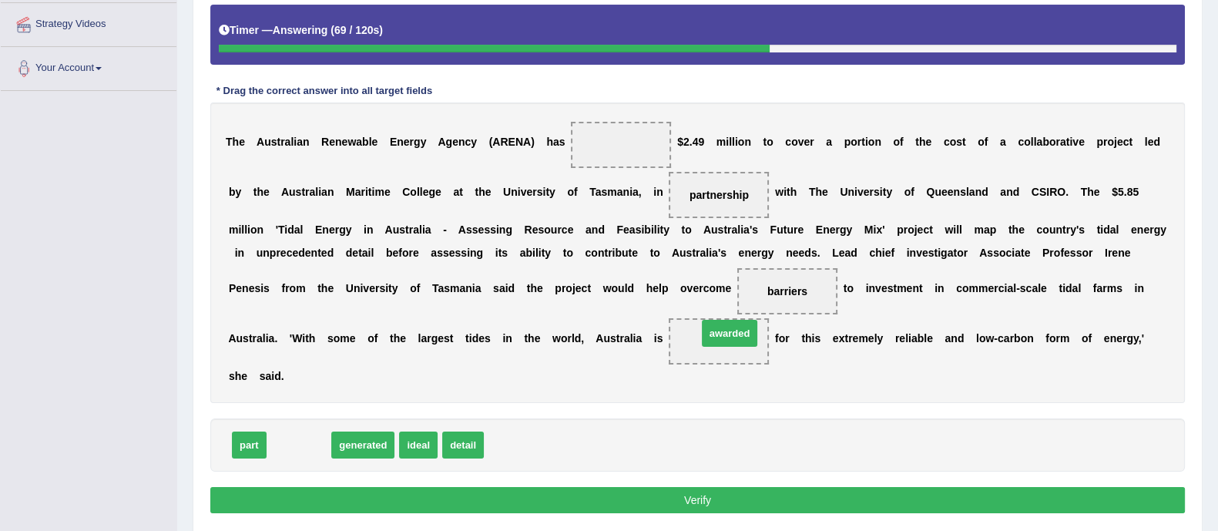
drag, startPoint x: 304, startPoint y: 441, endPoint x: 732, endPoint y: 333, distance: 441.8
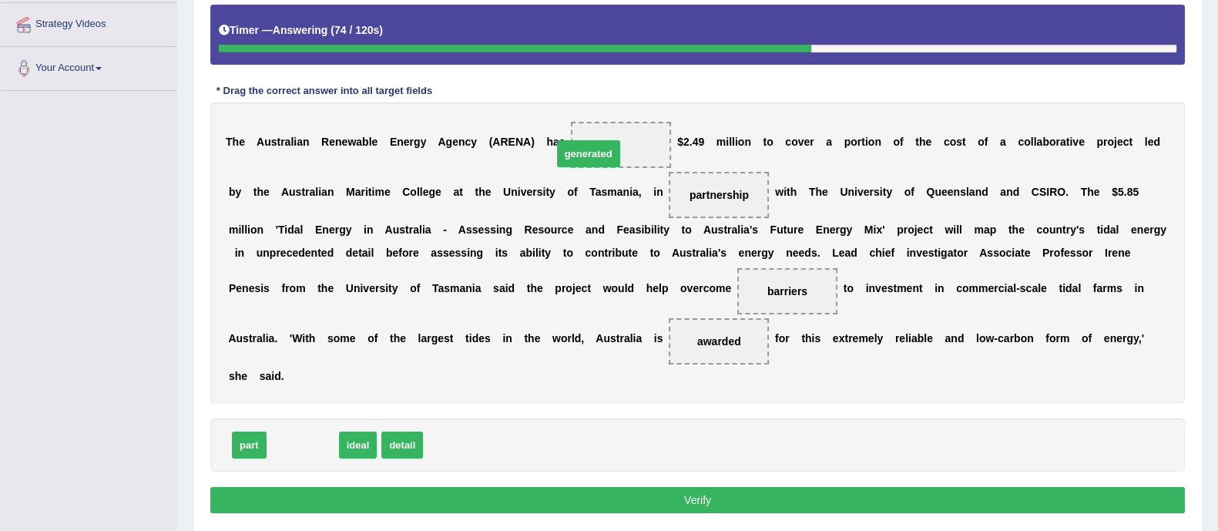
drag, startPoint x: 288, startPoint y: 442, endPoint x: 586, endPoint y: 147, distance: 419.5
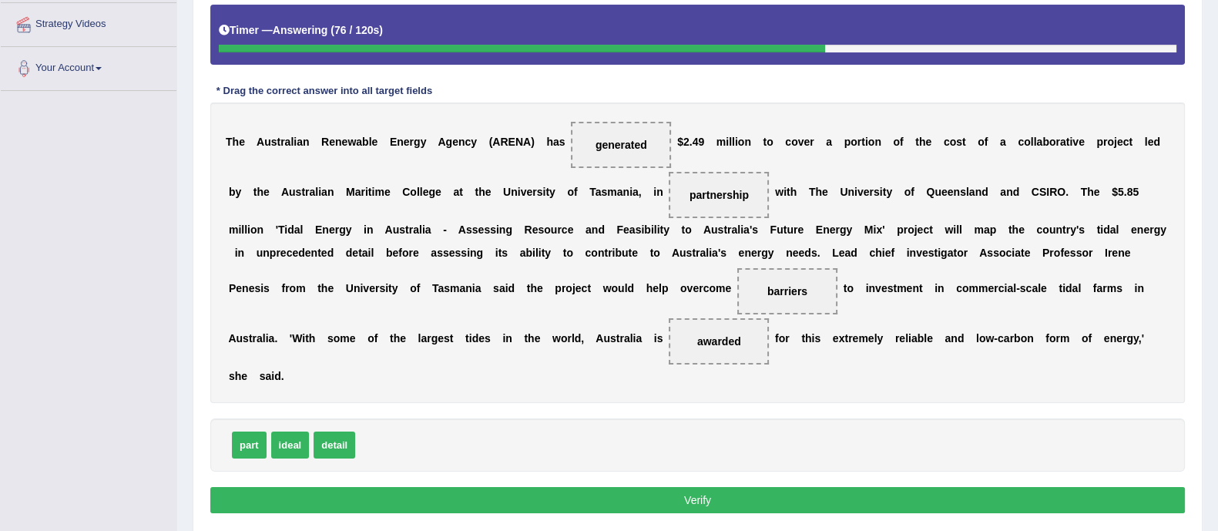
click at [628, 504] on button "Verify" at bounding box center [697, 500] width 975 height 26
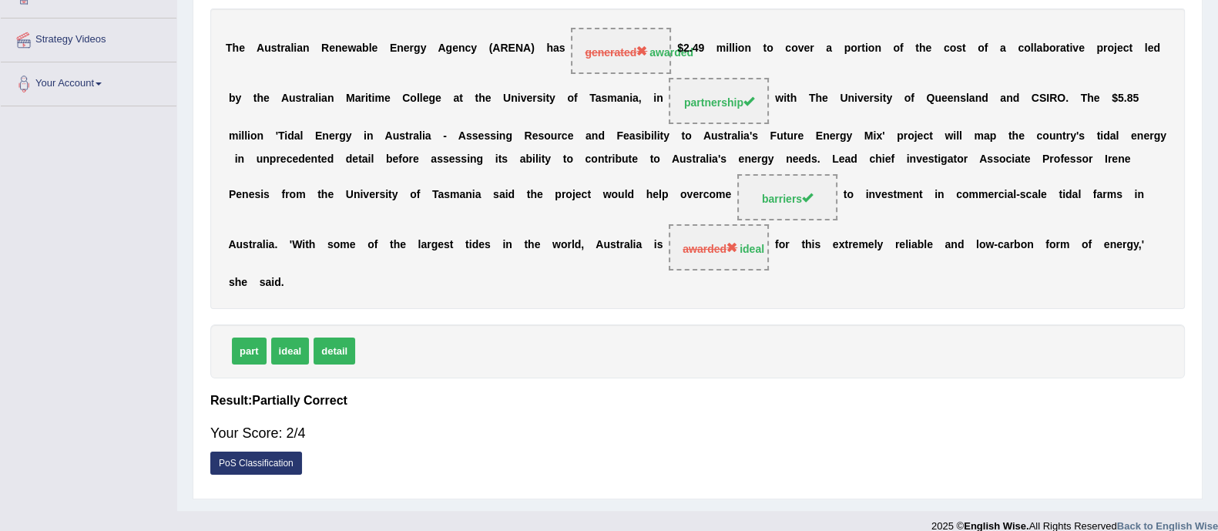
click at [1013, 394] on h4 "Result:" at bounding box center [697, 401] width 975 height 14
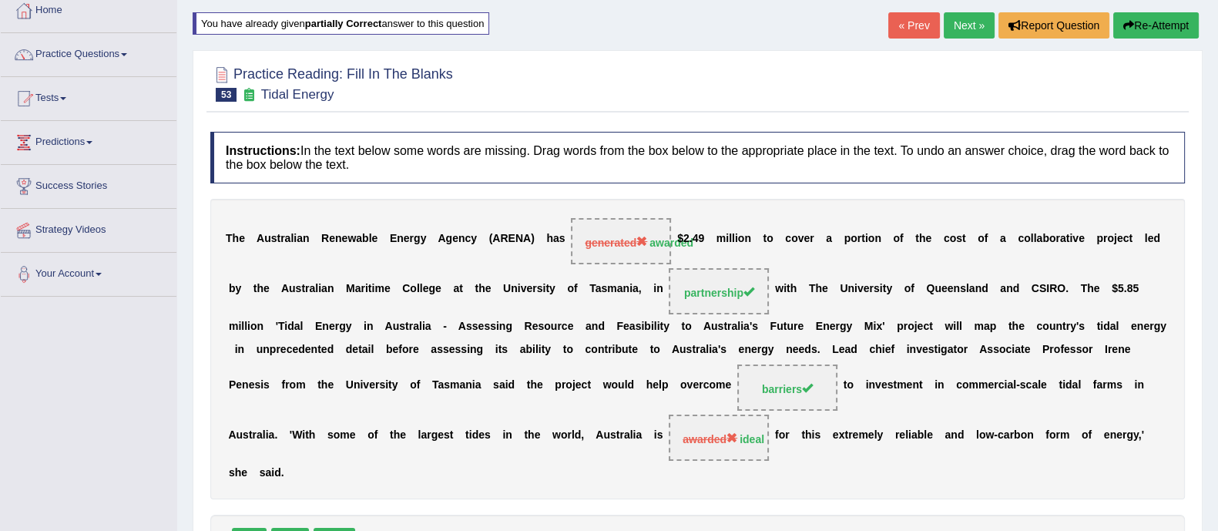
scroll to position [0, 0]
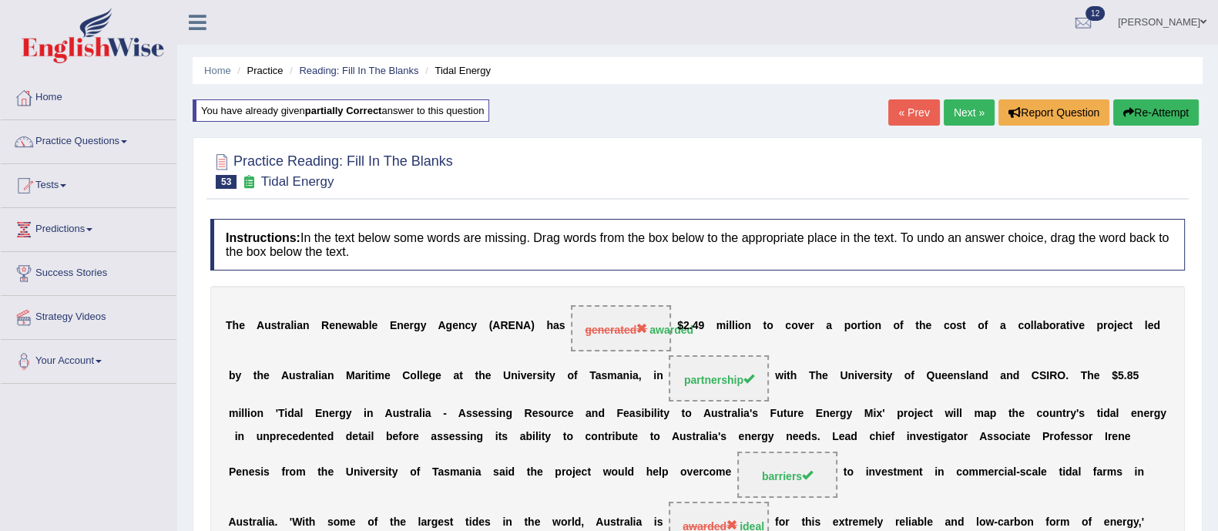
click at [1157, 120] on button "Re-Attempt" at bounding box center [1156, 112] width 86 height 26
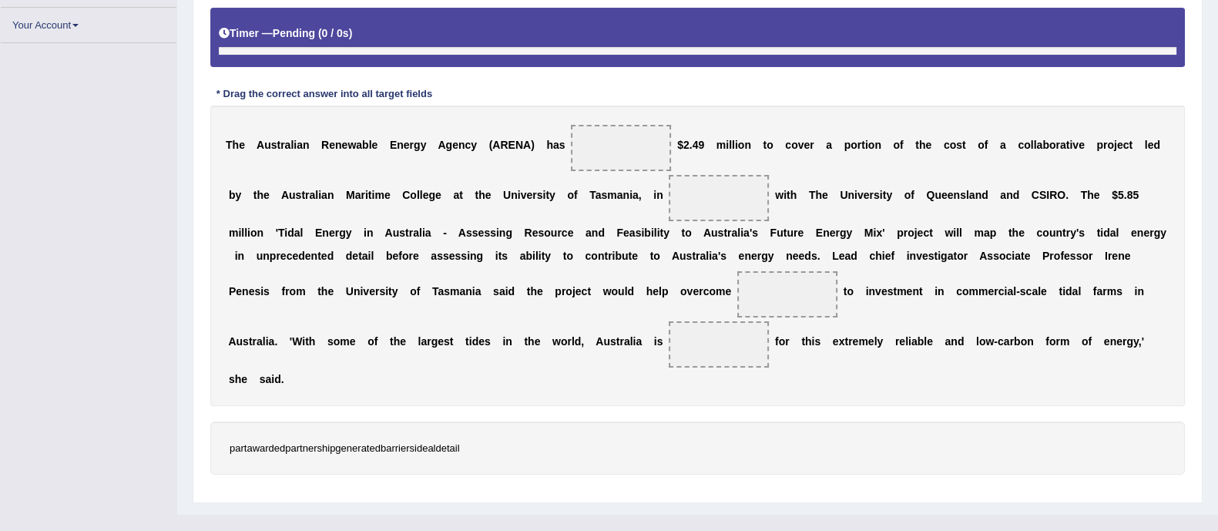
scroll to position [324, 0]
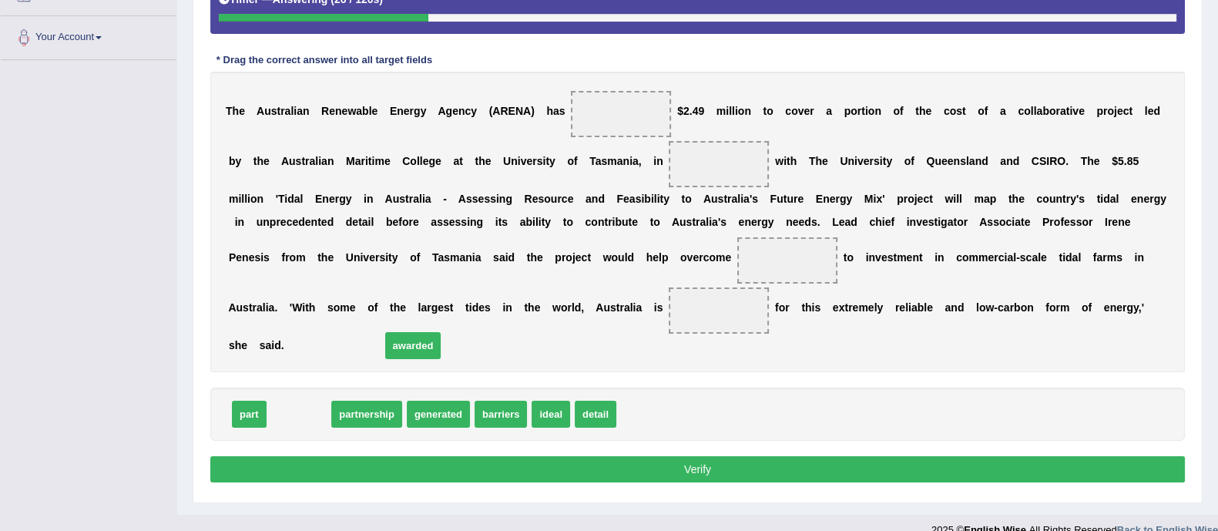
drag, startPoint x: 291, startPoint y: 410, endPoint x: 488, endPoint y: 263, distance: 245.5
click at [442, 332] on span "awarded" at bounding box center [413, 345] width 56 height 27
drag, startPoint x: 285, startPoint y: 416, endPoint x: 534, endPoint y: 294, distance: 277.1
click at [534, 294] on span "awarded" at bounding box center [548, 291] width 56 height 27
click at [534, 294] on div "T h e A u s t r a l i a n R e n e w a b l e E n e r g y A g e n c y ( A R E N A…" at bounding box center [697, 222] width 975 height 301
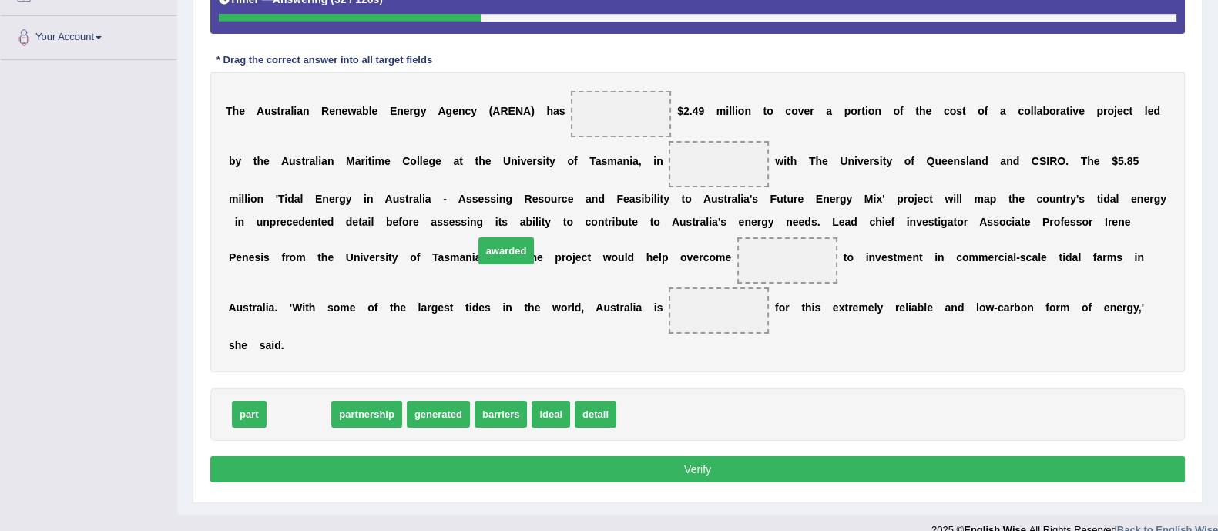
drag, startPoint x: 294, startPoint y: 411, endPoint x: 501, endPoint y: 248, distance: 263.9
click at [501, 248] on span "awarded" at bounding box center [507, 250] width 56 height 27
drag, startPoint x: 304, startPoint y: 409, endPoint x: 655, endPoint y: 102, distance: 466.3
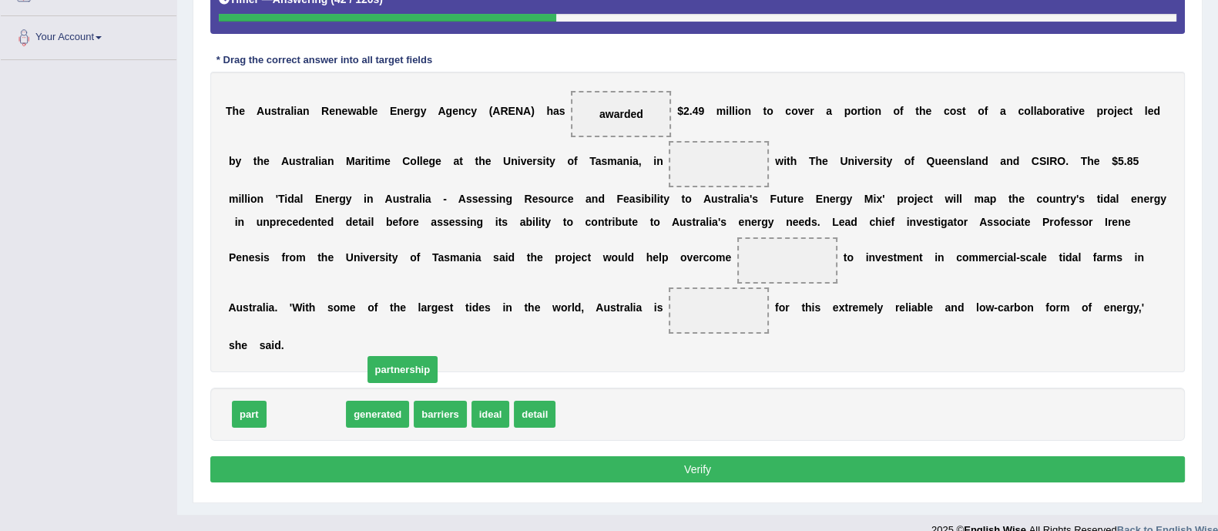
drag, startPoint x: 309, startPoint y: 408, endPoint x: 488, endPoint y: 323, distance: 197.8
click at [438, 356] on span "partnership" at bounding box center [403, 369] width 71 height 27
click at [488, 323] on div "T h e A u s t r a l i a n R e n e w a b l e E n e r g y A g e n c y ( A R E N A…" at bounding box center [697, 222] width 975 height 301
drag, startPoint x: 301, startPoint y: 409, endPoint x: 415, endPoint y: 315, distance: 147.8
click at [415, 324] on span "partnership" at bounding box center [403, 337] width 71 height 27
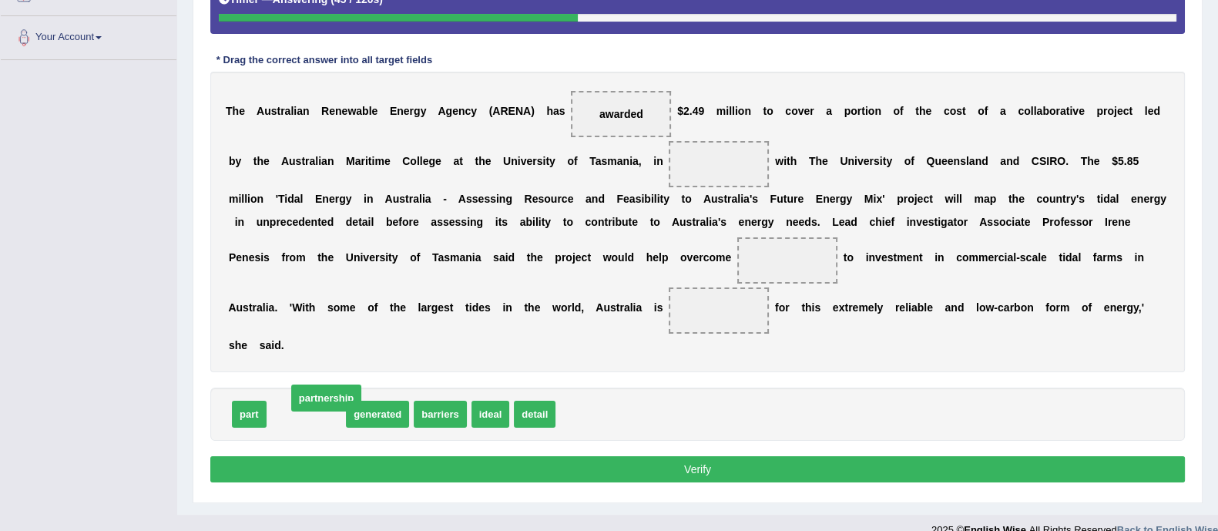
click at [415, 315] on div "T h e A u s t r a l i a n R e n e w a b l e E n e r g y A g e n c y ( A R E N A…" at bounding box center [697, 222] width 975 height 301
drag, startPoint x: 303, startPoint y: 417, endPoint x: 714, endPoint y: 168, distance: 480.9
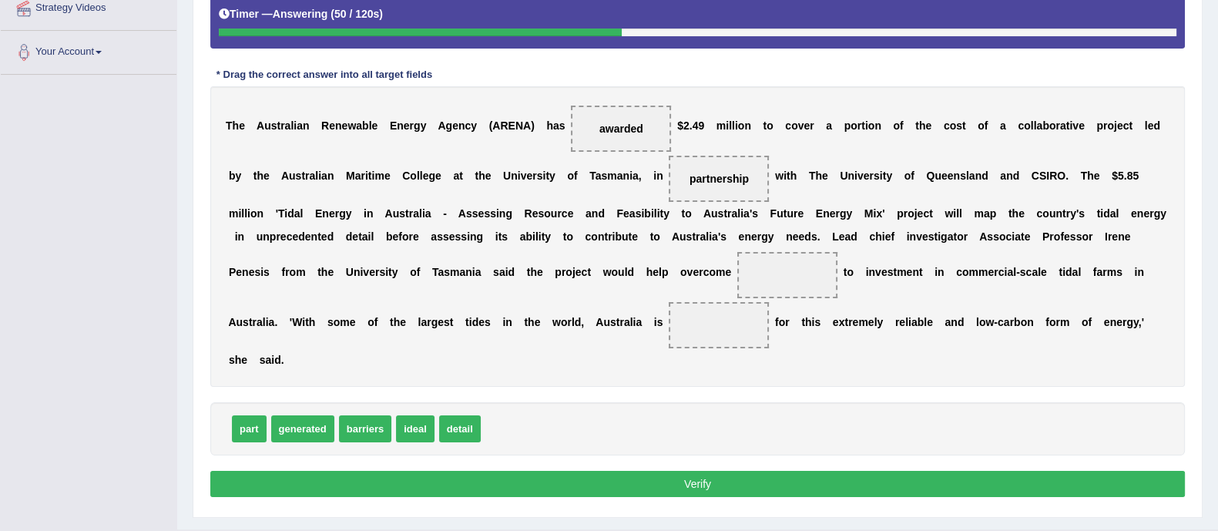
scroll to position [305, 0]
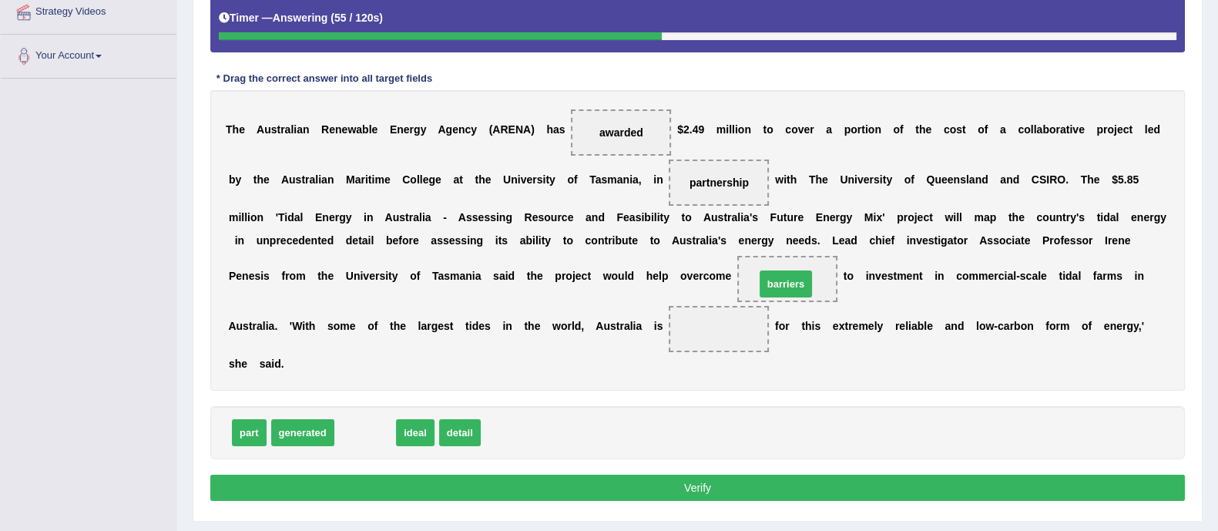
drag, startPoint x: 369, startPoint y: 430, endPoint x: 790, endPoint y: 281, distance: 446.2
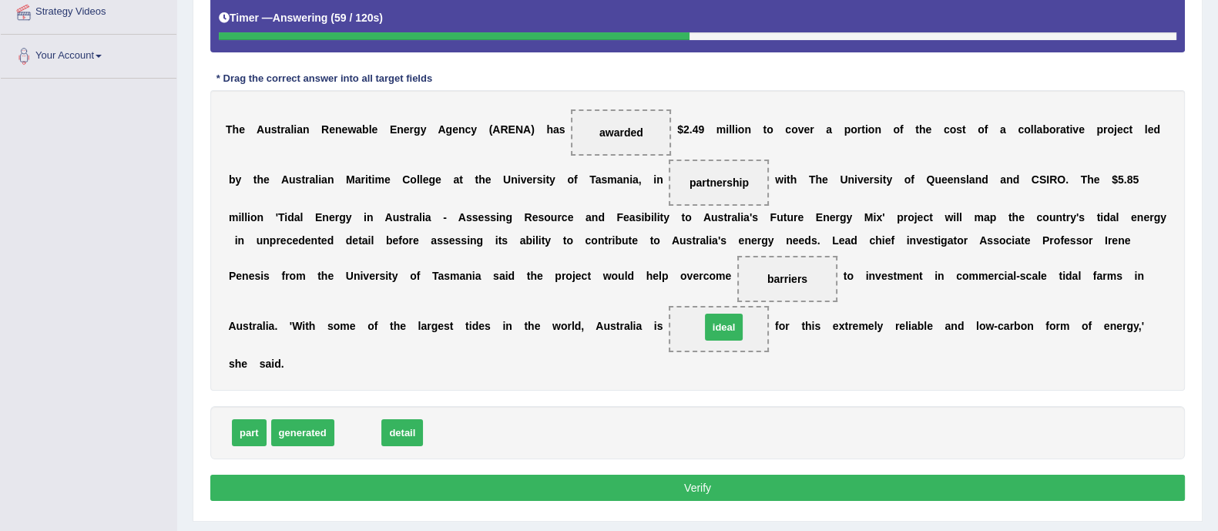
drag, startPoint x: 347, startPoint y: 429, endPoint x: 713, endPoint y: 324, distance: 380.7
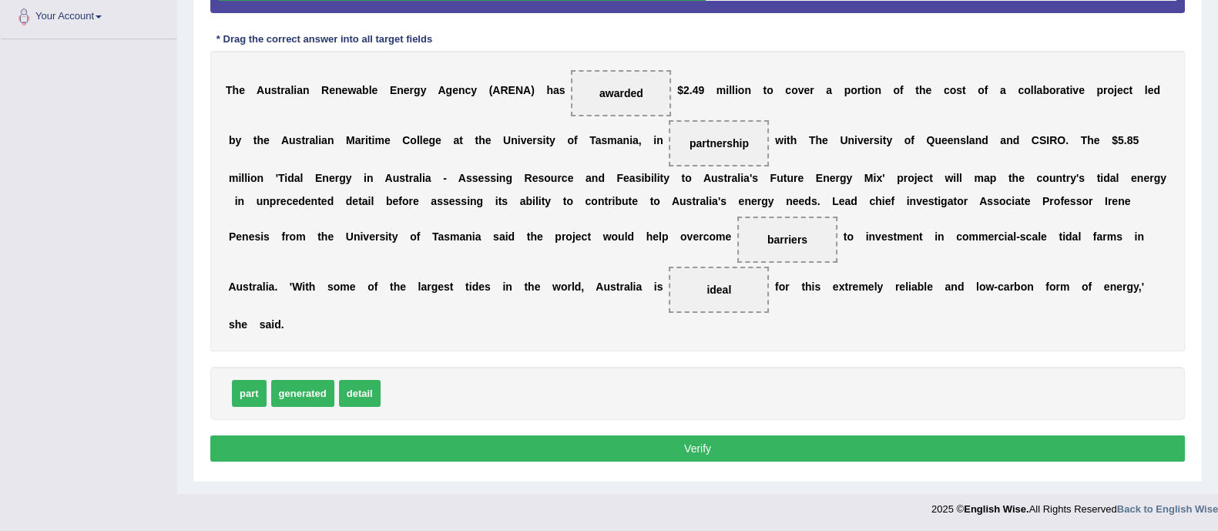
click at [713, 449] on button "Verify" at bounding box center [697, 448] width 975 height 26
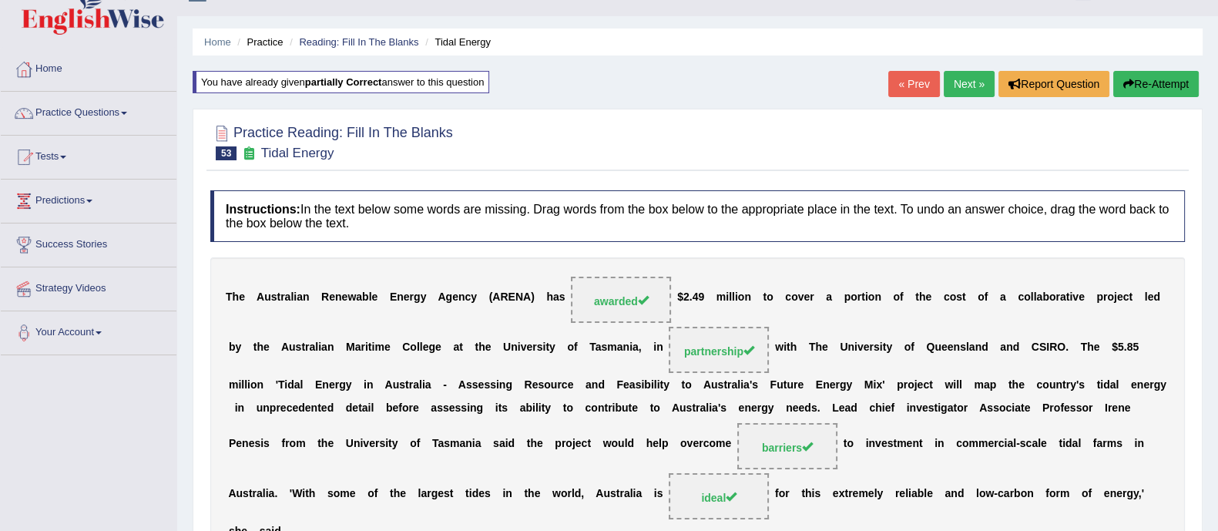
scroll to position [25, 0]
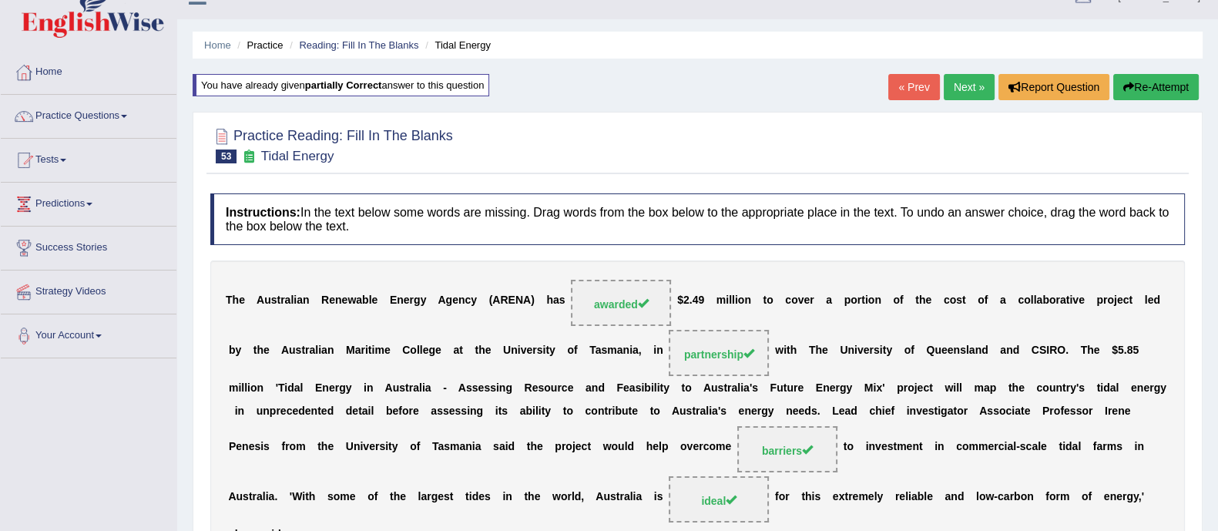
click at [962, 83] on link "Next »" at bounding box center [969, 87] width 51 height 26
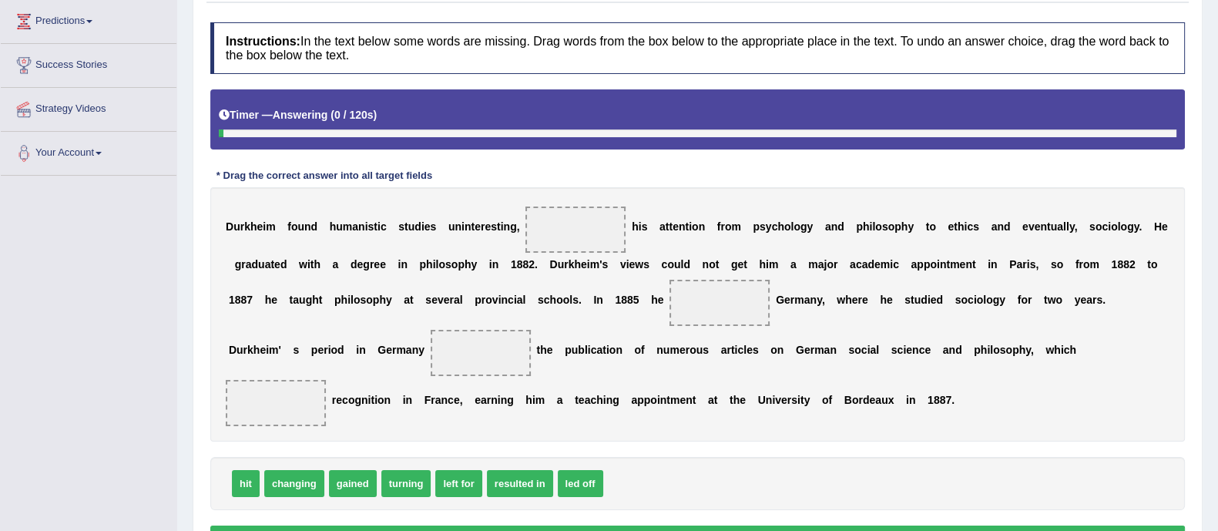
scroll to position [215, 0]
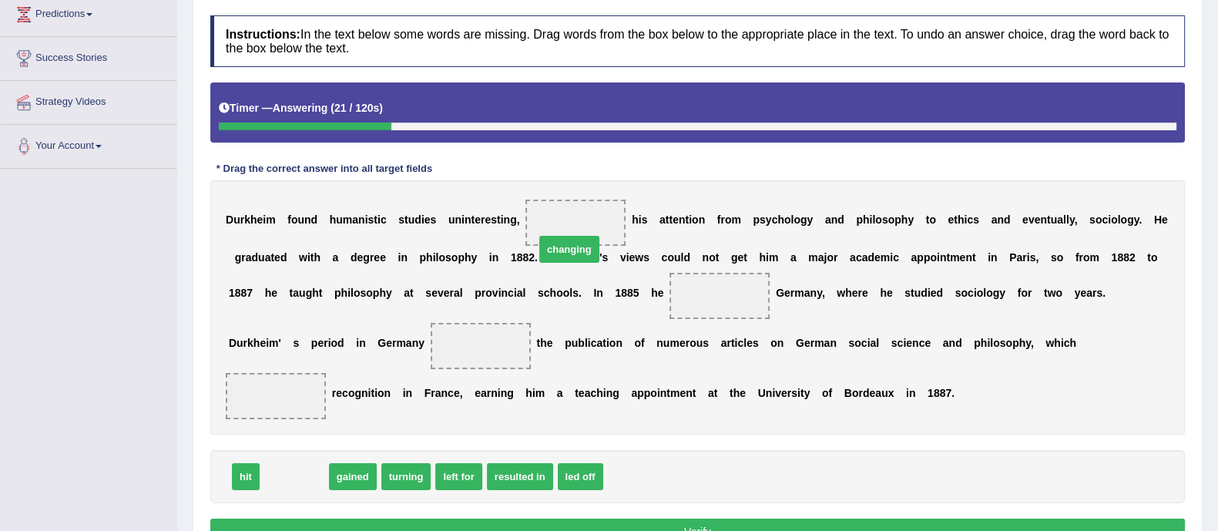
drag, startPoint x: 268, startPoint y: 442, endPoint x: 543, endPoint y: 214, distance: 356.8
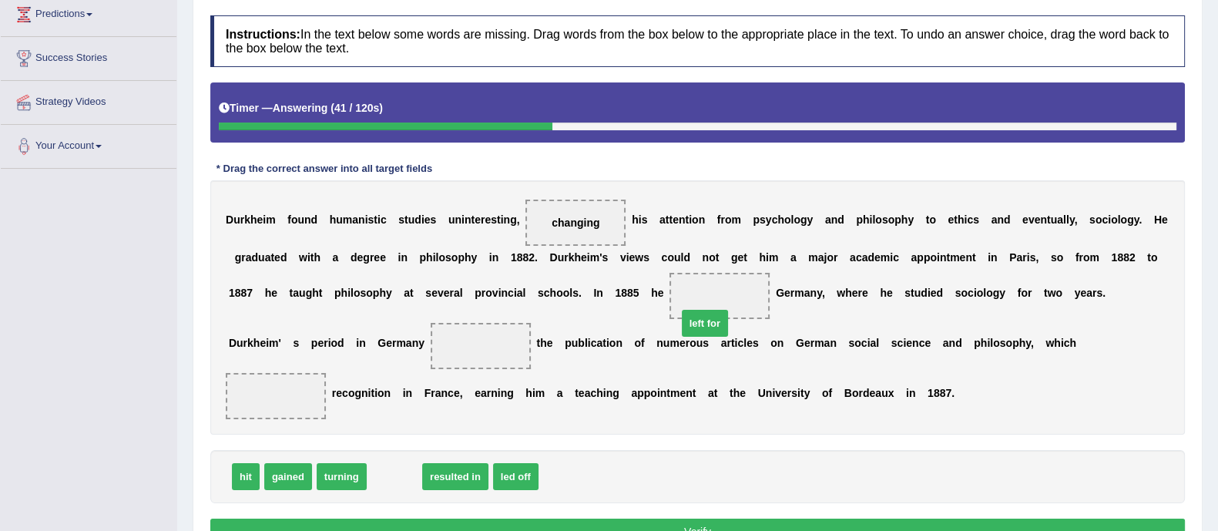
drag, startPoint x: 383, startPoint y: 442, endPoint x: 701, endPoint y: 291, distance: 352.2
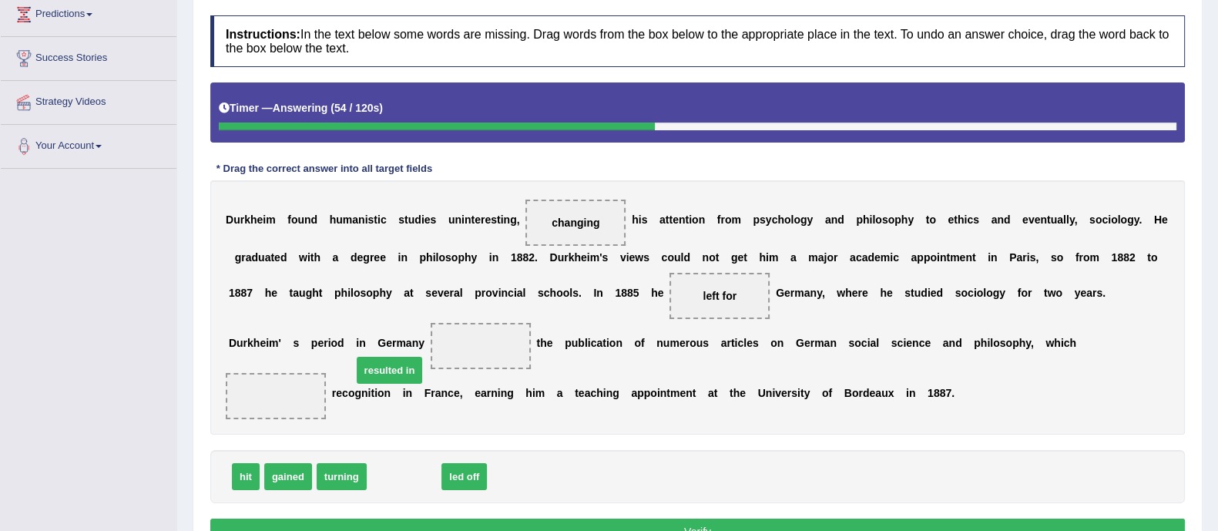
drag, startPoint x: 414, startPoint y: 445, endPoint x: 400, endPoint y: 337, distance: 108.0
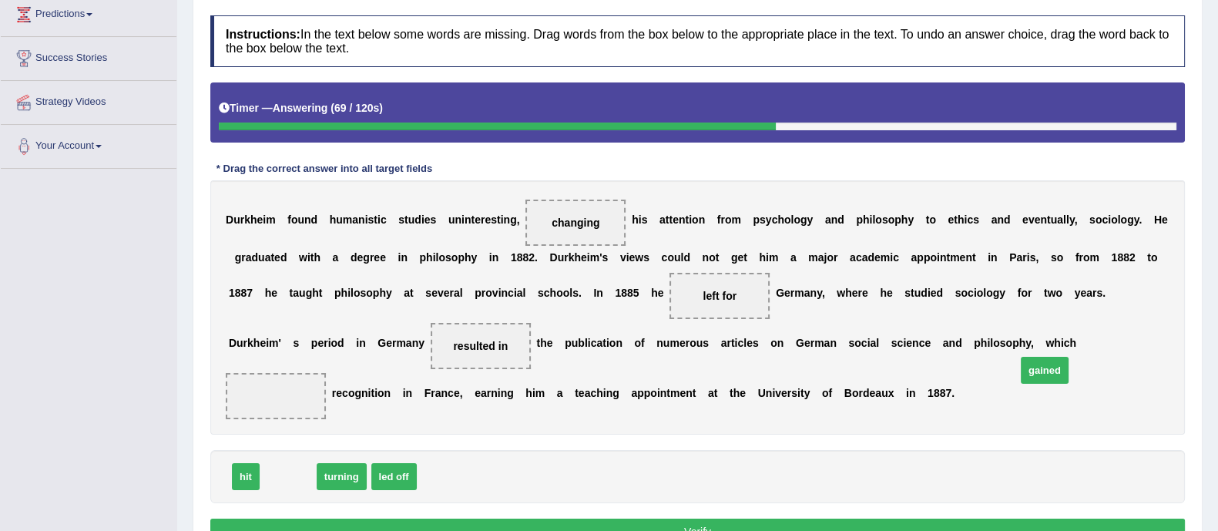
drag, startPoint x: 296, startPoint y: 448, endPoint x: 1063, endPoint y: 346, distance: 773.5
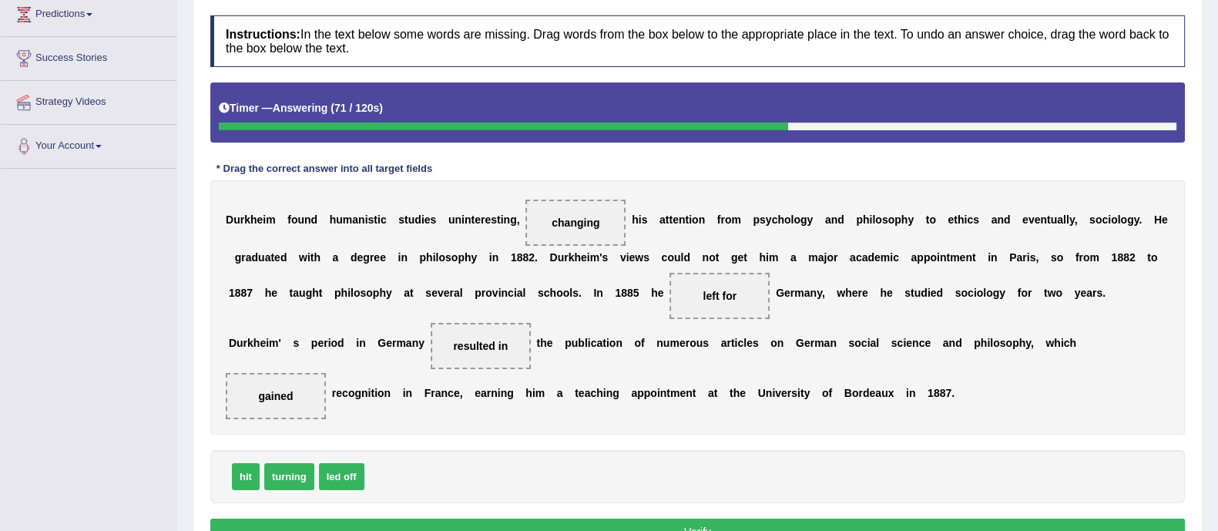
click at [845, 519] on button "Verify" at bounding box center [697, 532] width 975 height 26
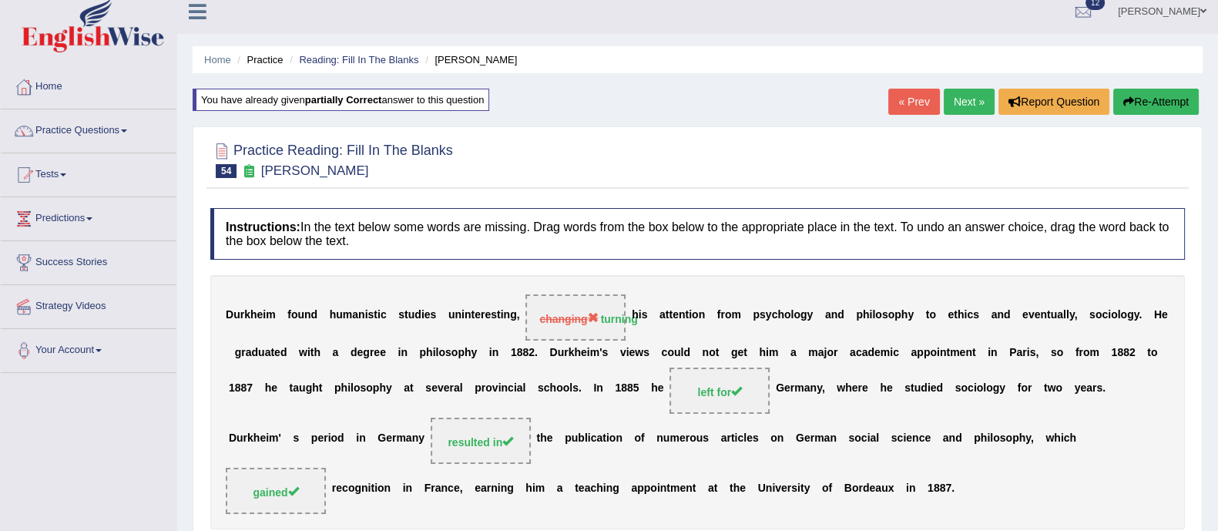
scroll to position [0, 0]
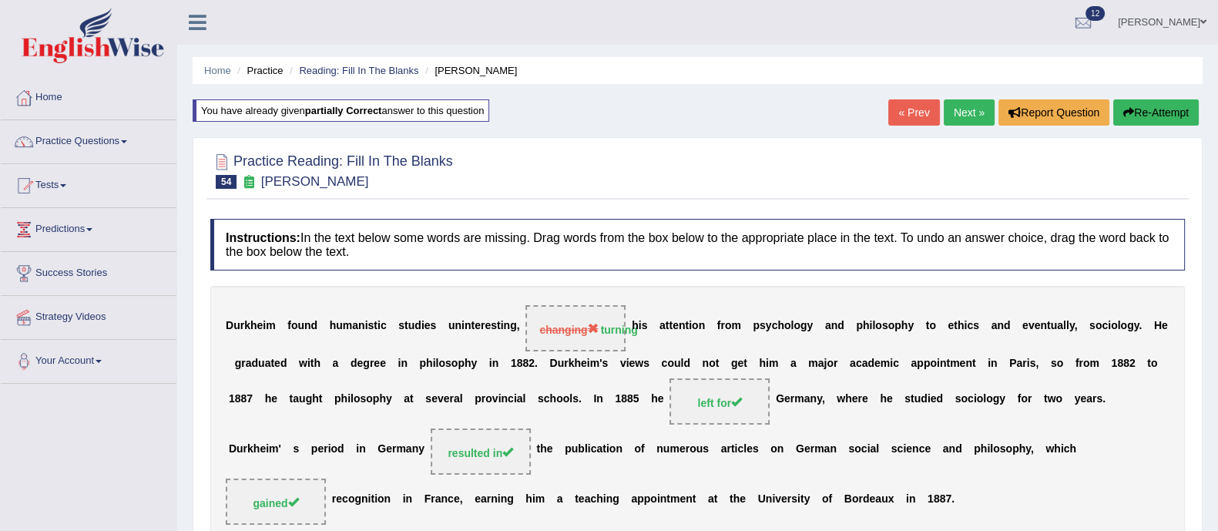
click at [961, 112] on link "Next »" at bounding box center [969, 112] width 51 height 26
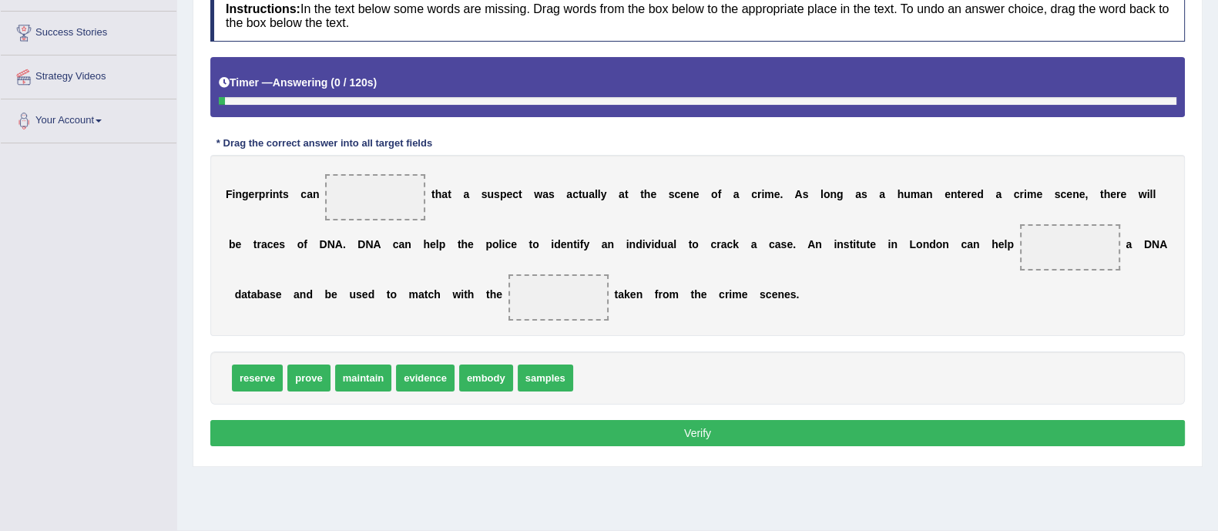
scroll to position [238, 0]
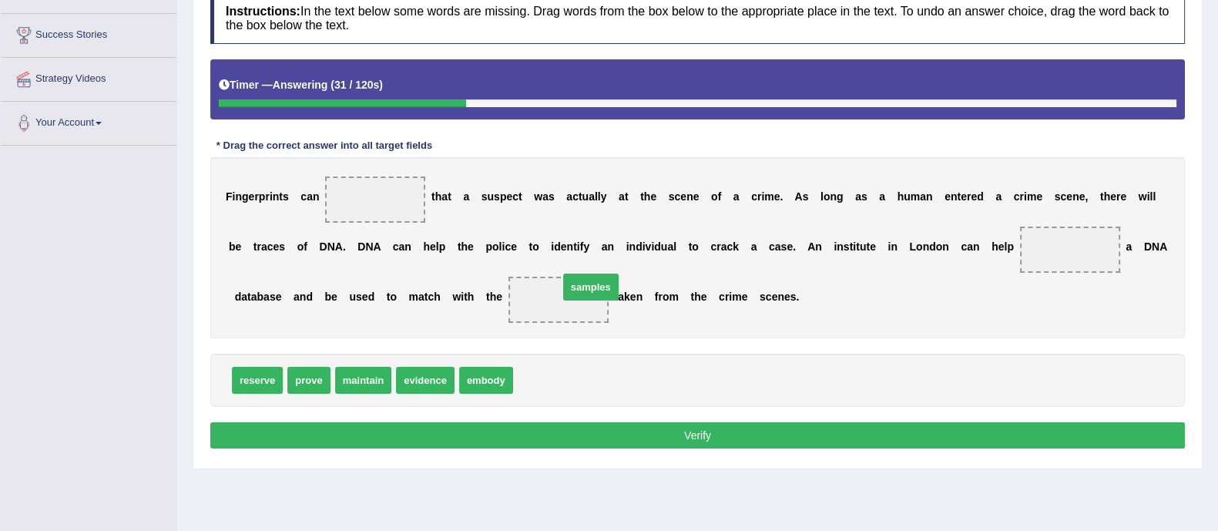
drag, startPoint x: 539, startPoint y: 387, endPoint x: 585, endPoint y: 294, distance: 103.0
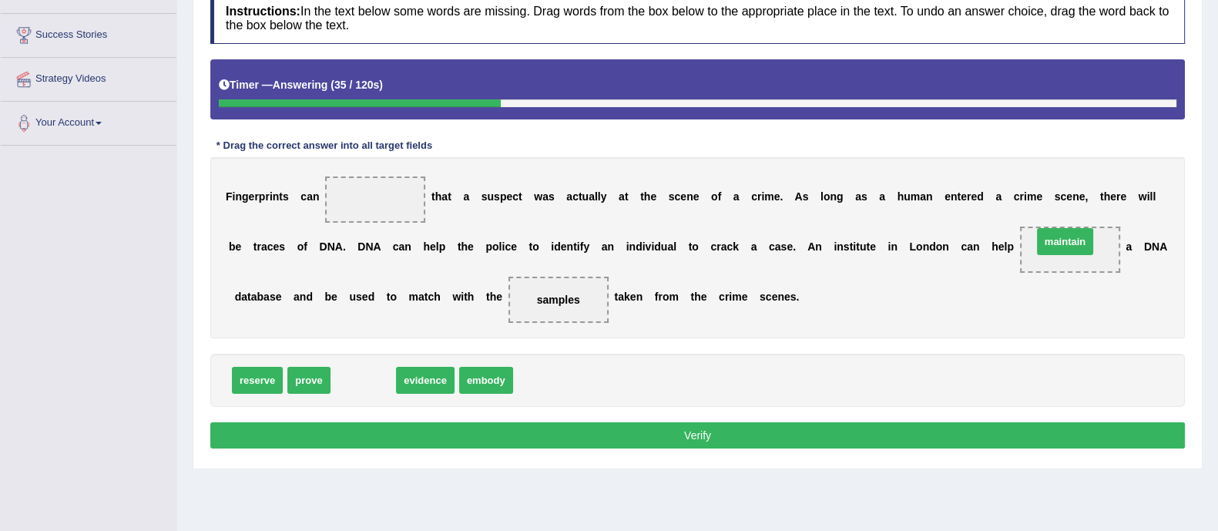
drag, startPoint x: 366, startPoint y: 379, endPoint x: 1068, endPoint y: 240, distance: 715.5
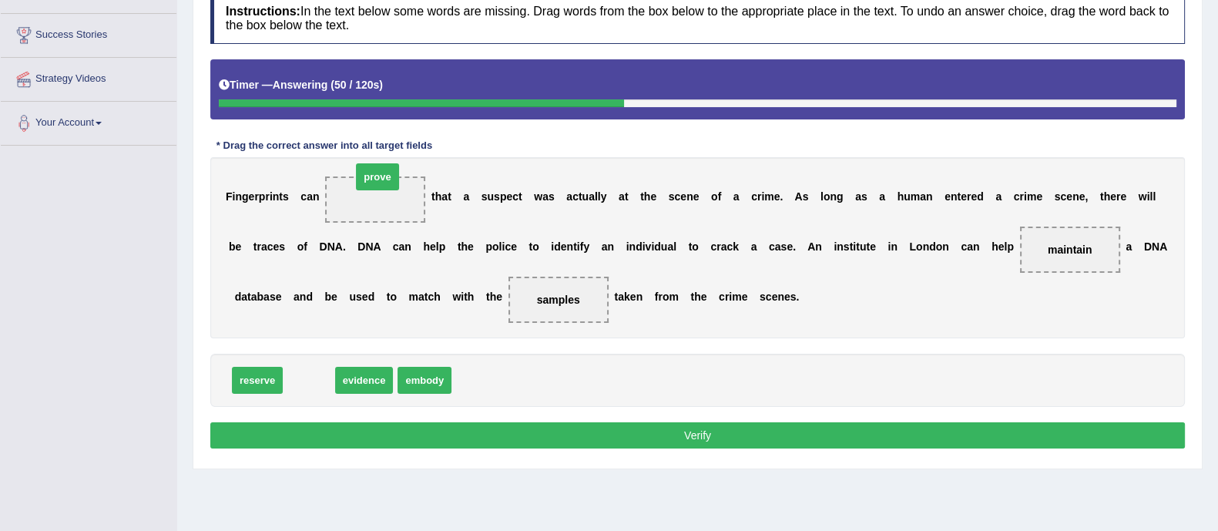
drag, startPoint x: 307, startPoint y: 381, endPoint x: 378, endPoint y: 152, distance: 240.3
click at [378, 163] on span "prove" at bounding box center [377, 176] width 42 height 27
drag, startPoint x: 304, startPoint y: 365, endPoint x: 359, endPoint y: 186, distance: 187.7
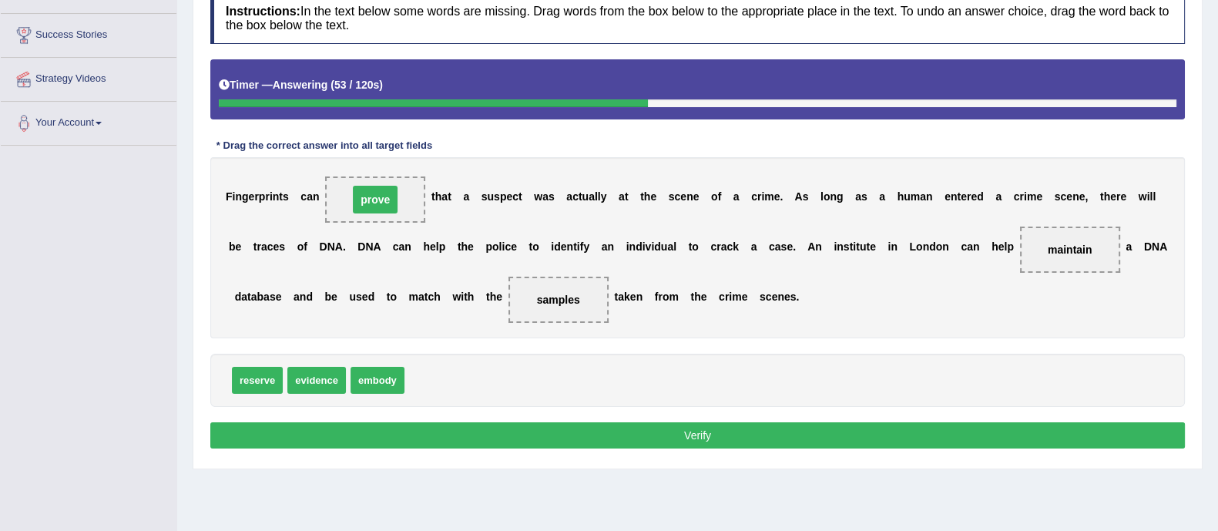
click at [359, 186] on span "prove" at bounding box center [375, 199] width 100 height 46
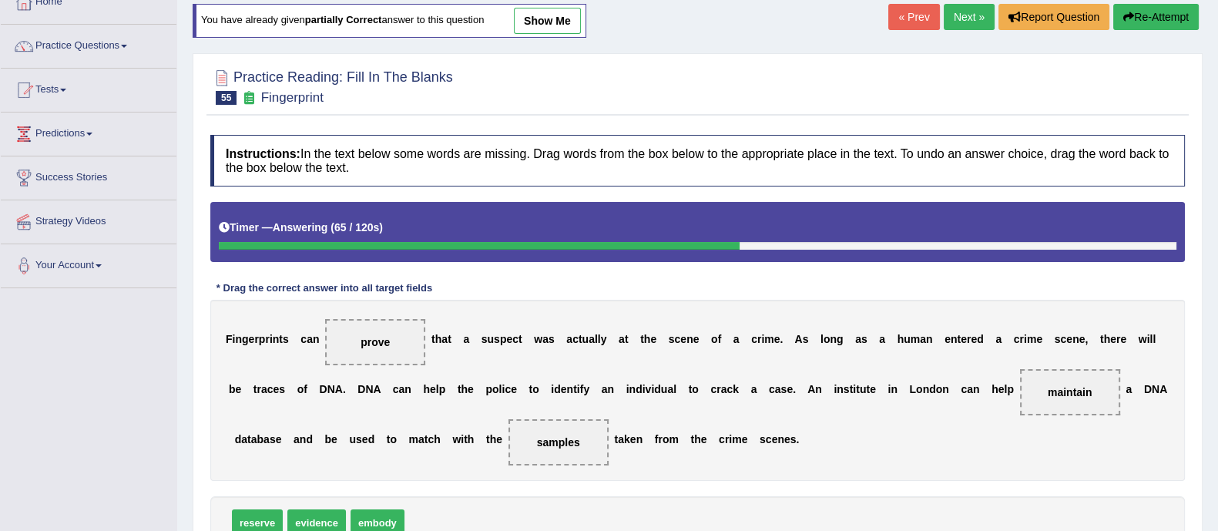
scroll to position [0, 0]
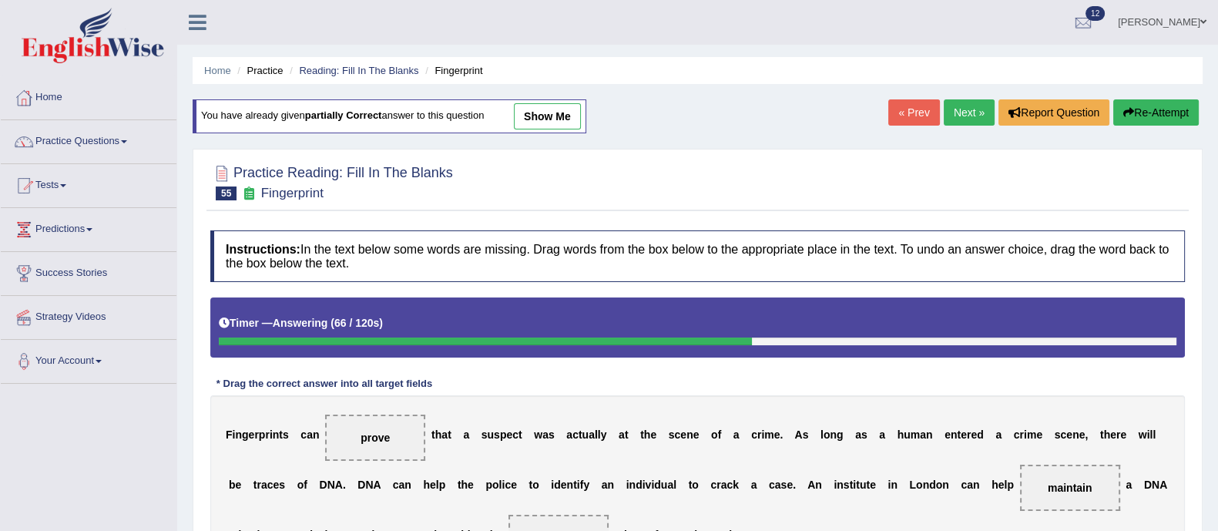
click at [577, 112] on link "show me" at bounding box center [547, 116] width 67 height 26
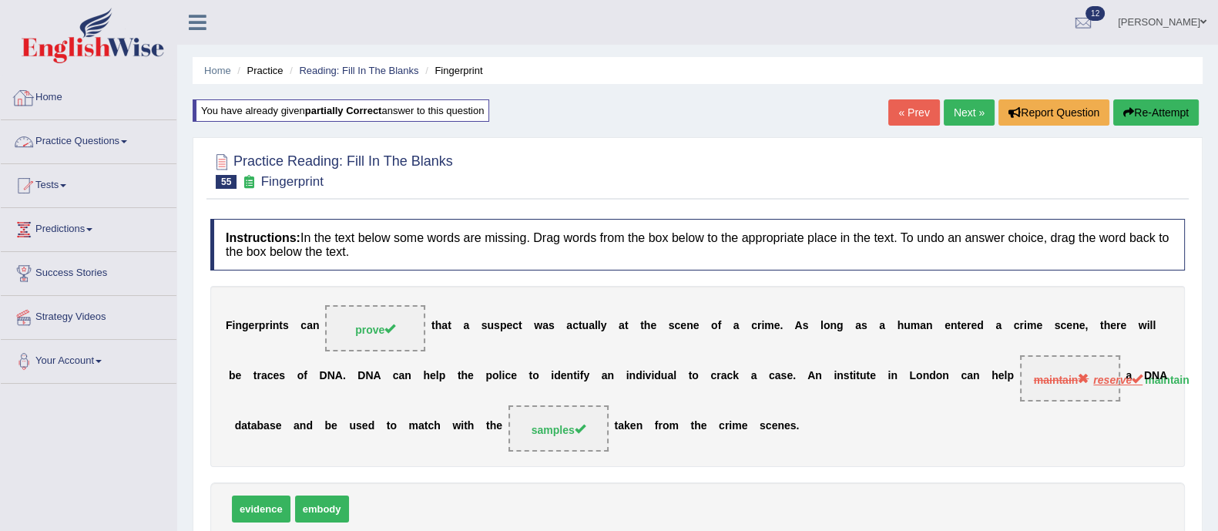
click at [99, 143] on link "Practice Questions" at bounding box center [89, 139] width 176 height 39
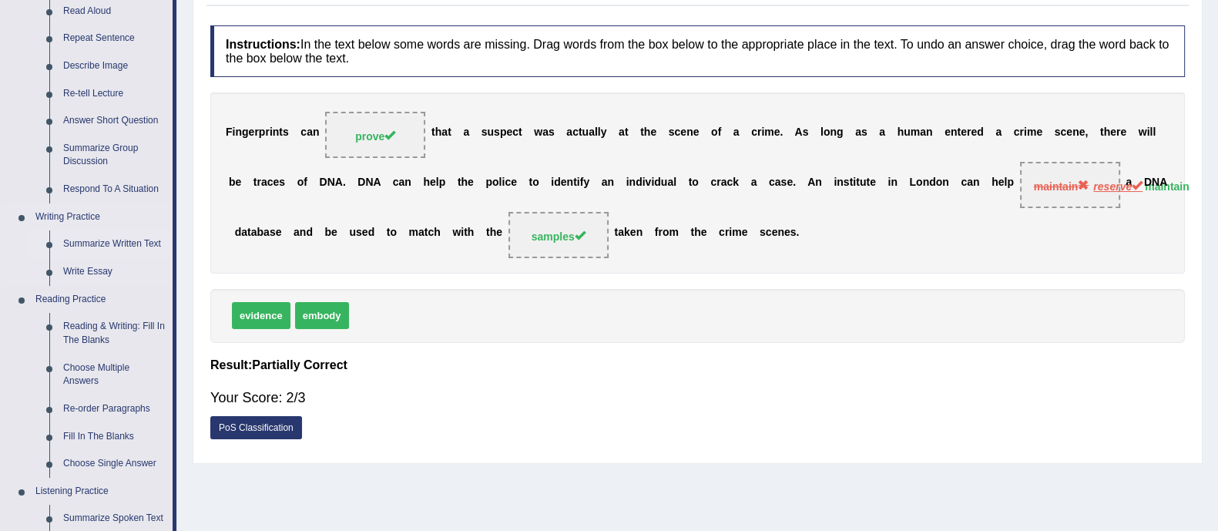
scroll to position [188, 0]
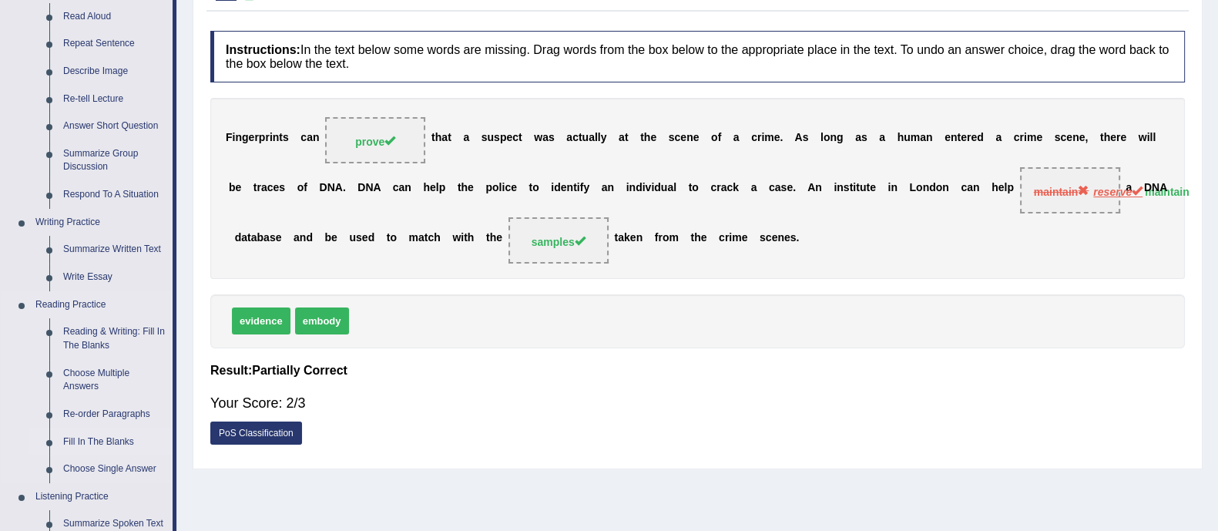
click at [116, 444] on link "Fill In The Blanks" at bounding box center [114, 442] width 116 height 28
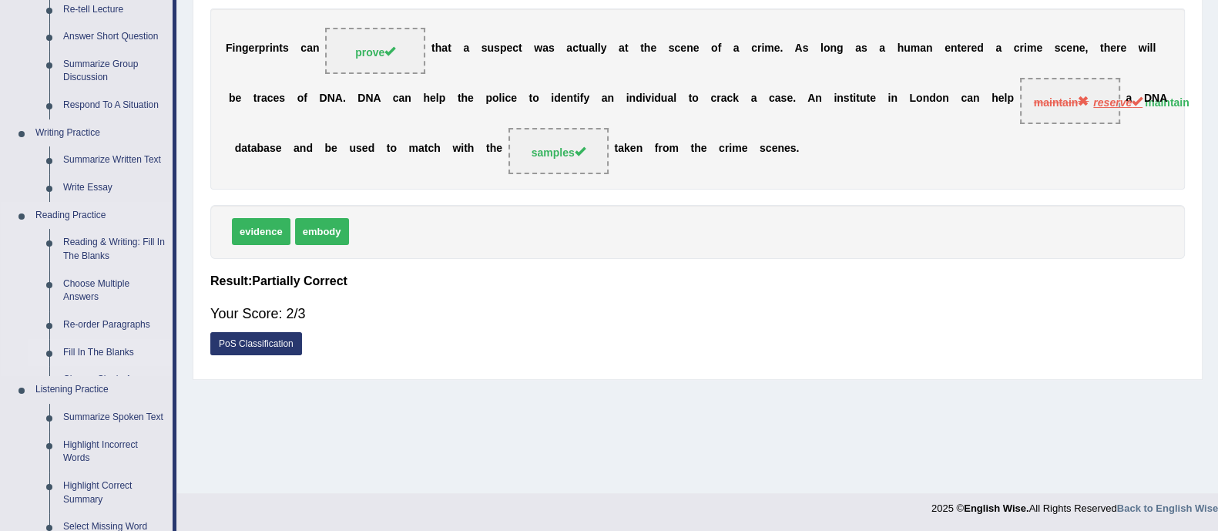
scroll to position [643, 0]
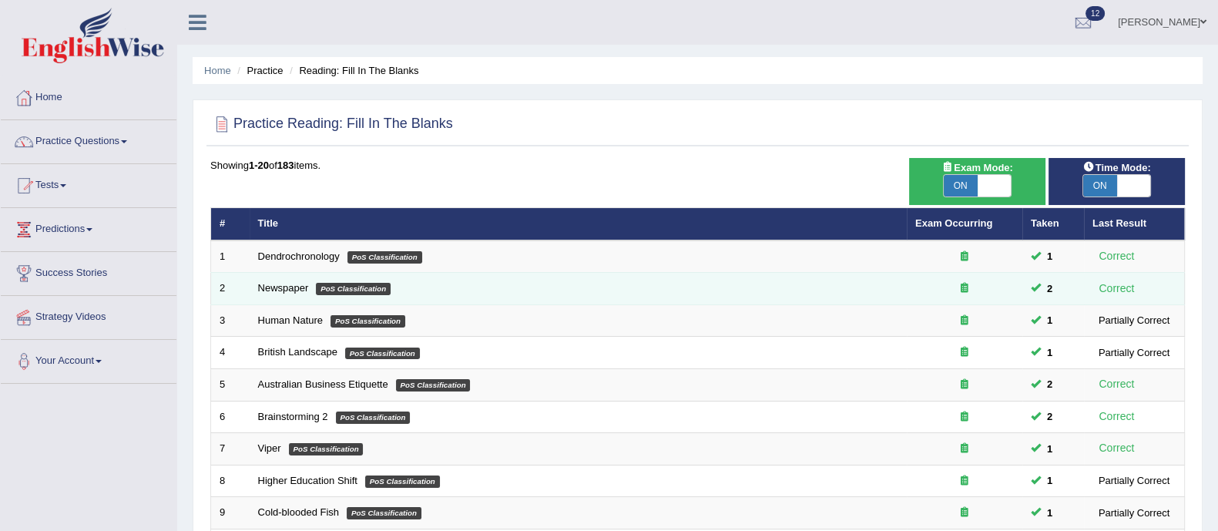
scroll to position [485, 0]
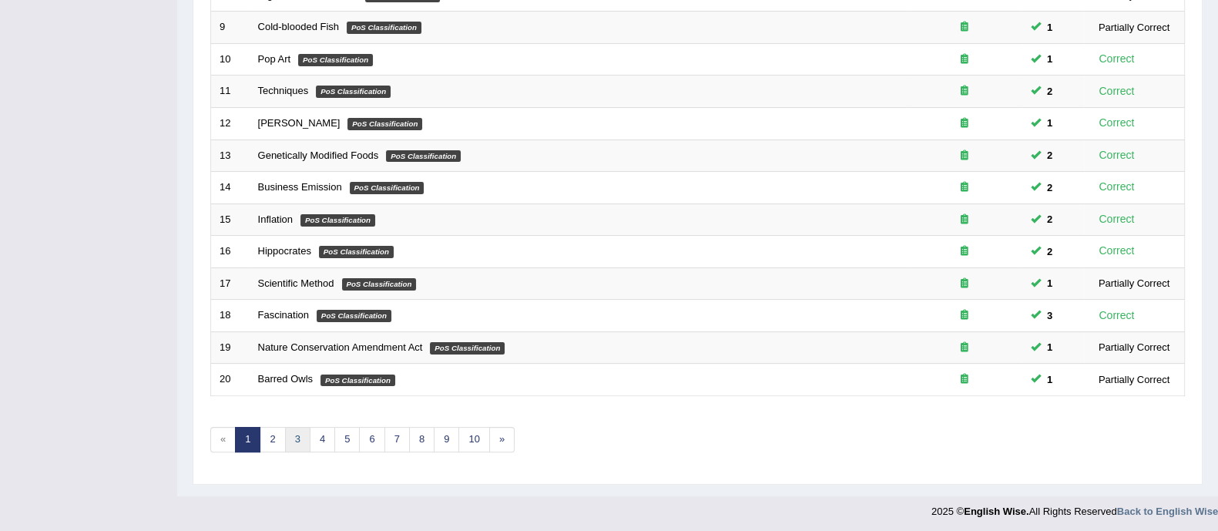
click at [300, 438] on link "3" at bounding box center [297, 439] width 25 height 25
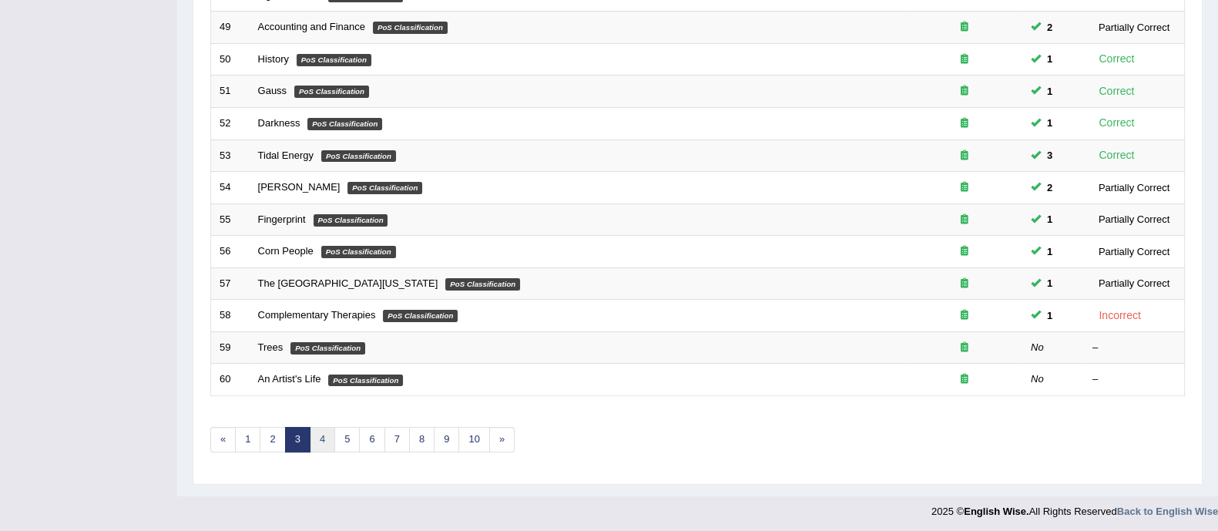
click at [319, 438] on link "4" at bounding box center [322, 439] width 25 height 25
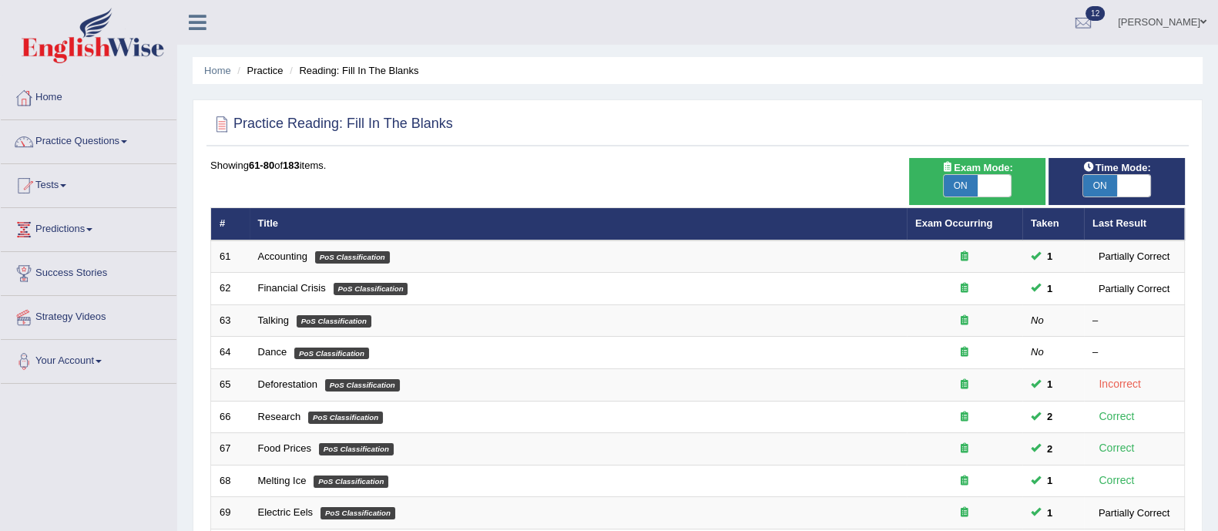
scroll to position [485, 0]
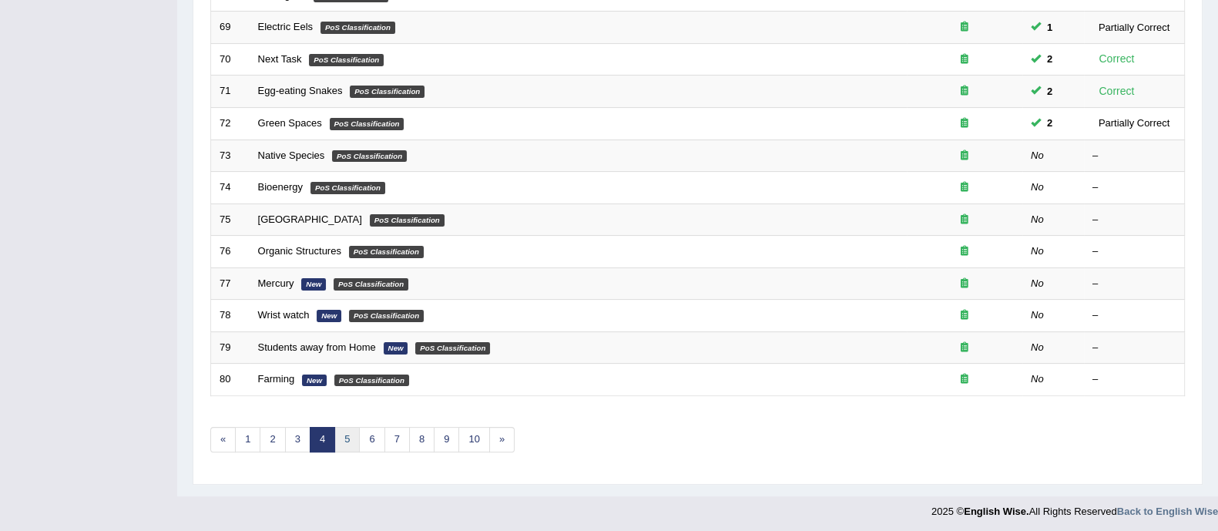
click at [348, 441] on link "5" at bounding box center [346, 439] width 25 height 25
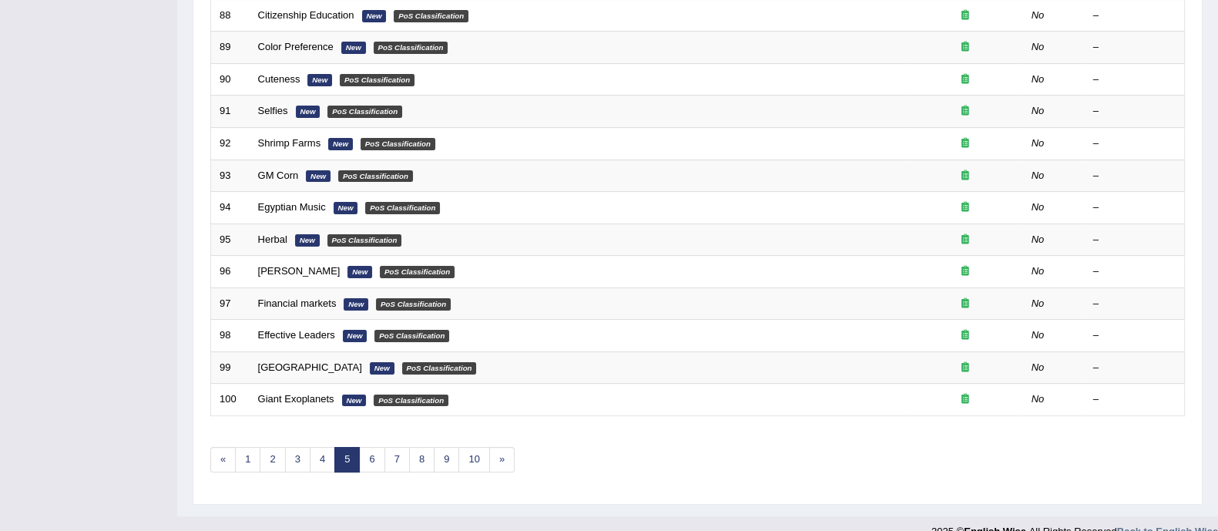
scroll to position [466, 0]
click at [317, 458] on link "4" at bounding box center [322, 458] width 25 height 25
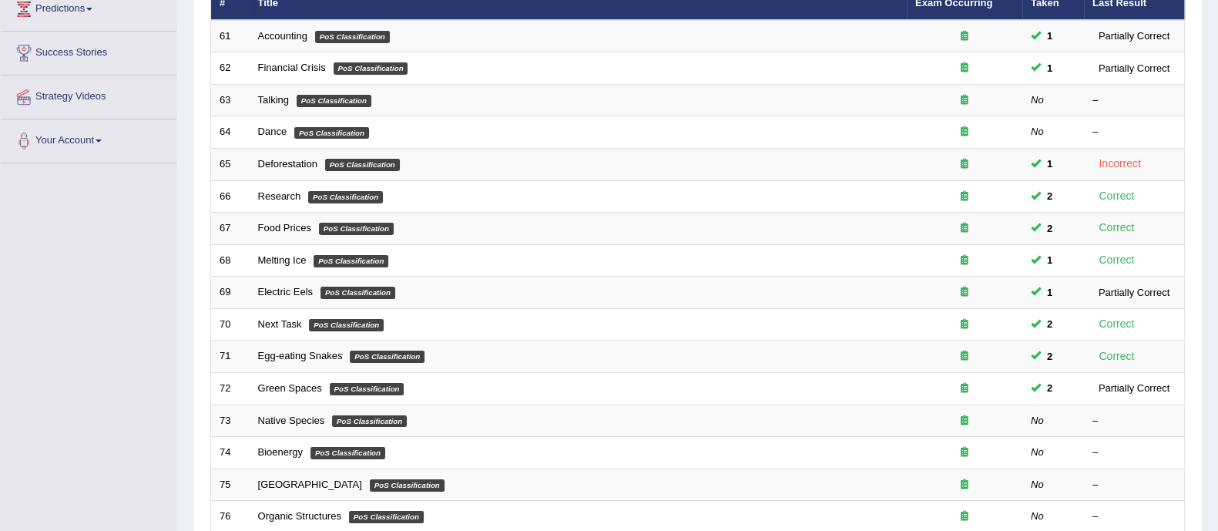
scroll to position [342, 0]
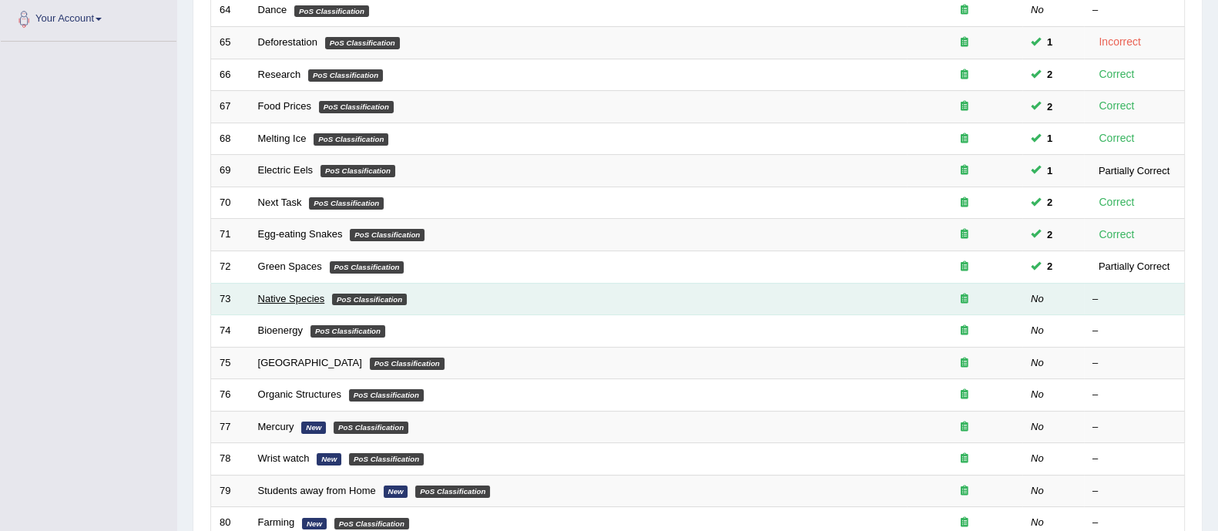
click at [287, 294] on link "Native Species" at bounding box center [291, 299] width 67 height 12
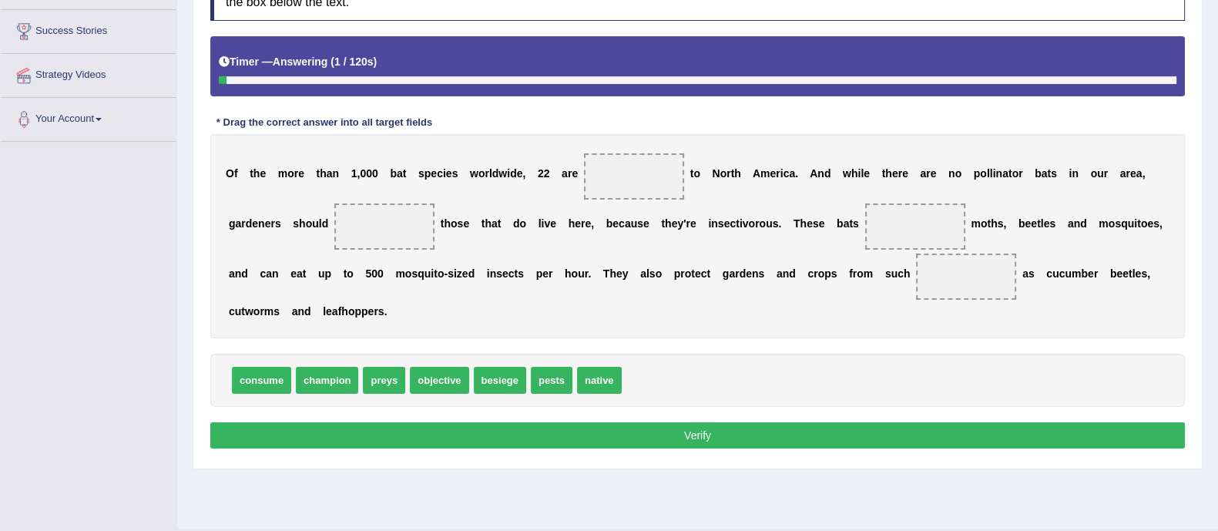
scroll to position [246, 0]
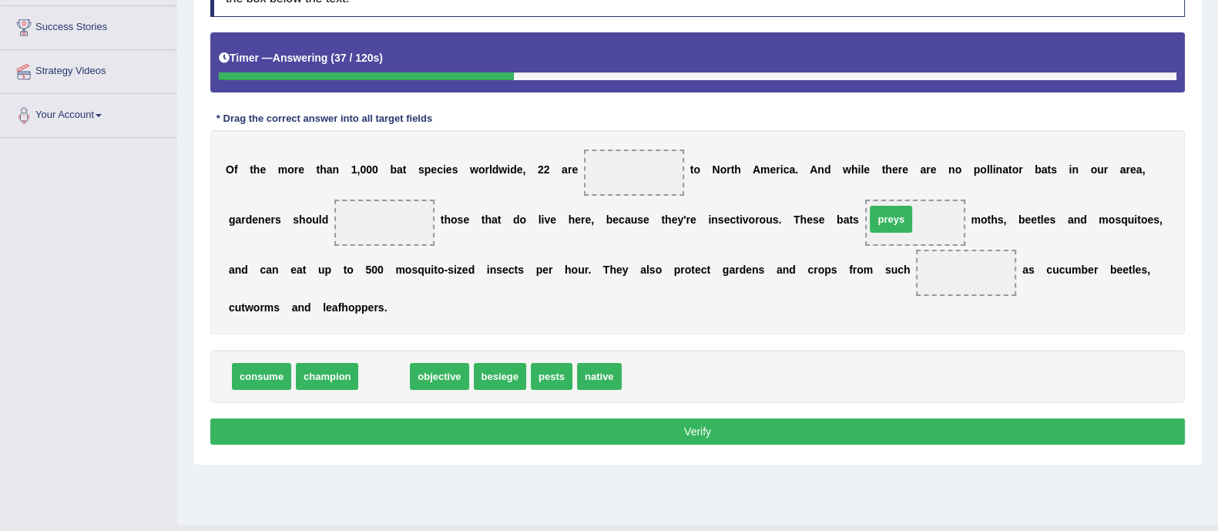
drag, startPoint x: 383, startPoint y: 368, endPoint x: 893, endPoint y: 213, distance: 532.9
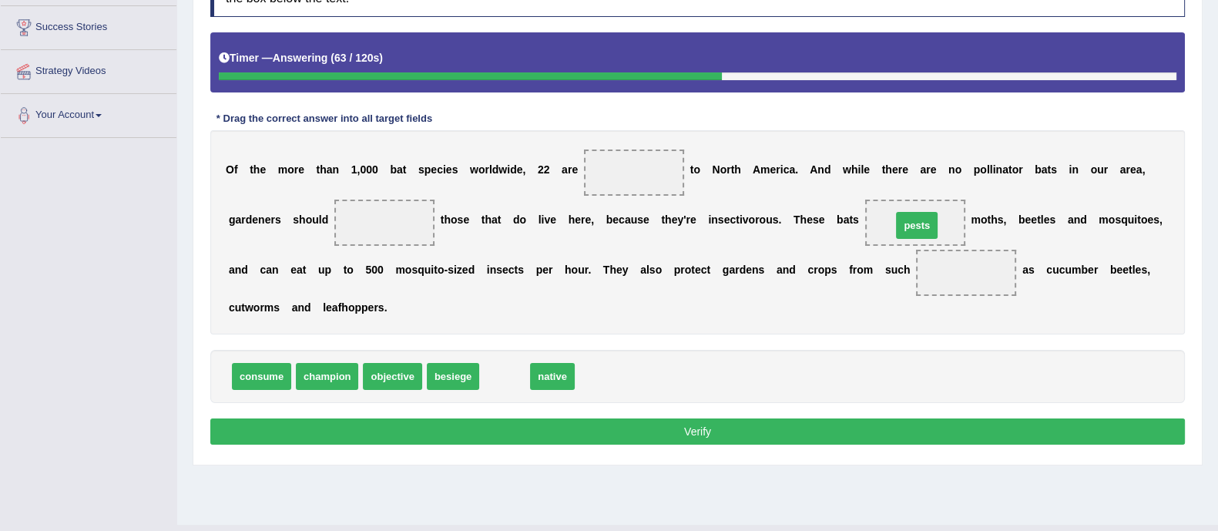
drag, startPoint x: 501, startPoint y: 379, endPoint x: 913, endPoint y: 228, distance: 439.0
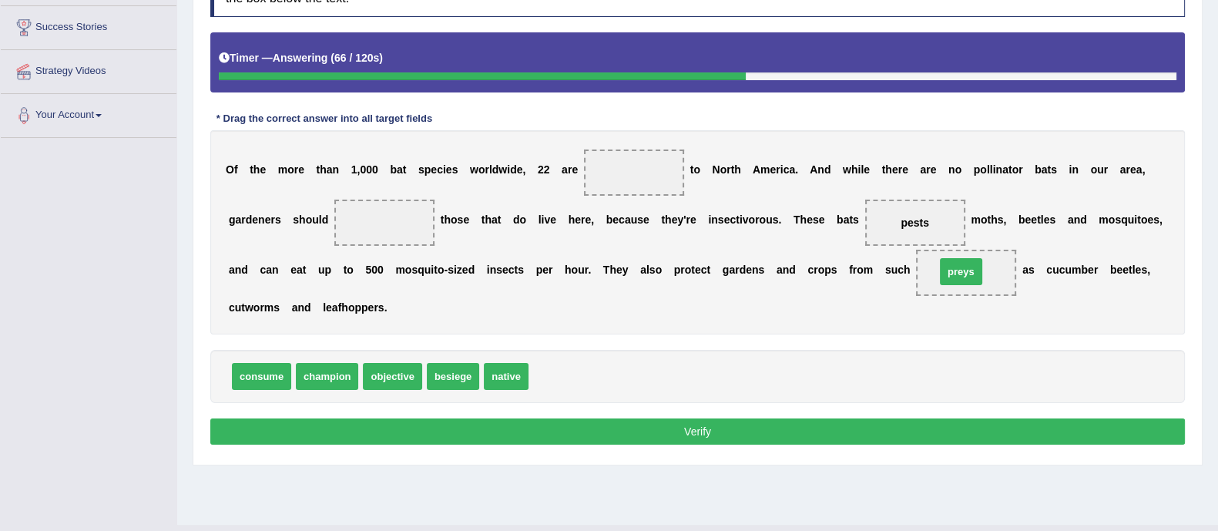
drag, startPoint x: 556, startPoint y: 375, endPoint x: 963, endPoint y: 270, distance: 420.1
drag, startPoint x: 509, startPoint y: 367, endPoint x: 643, endPoint y: 159, distance: 247.5
click at [399, 364] on span "objective" at bounding box center [392, 376] width 59 height 27
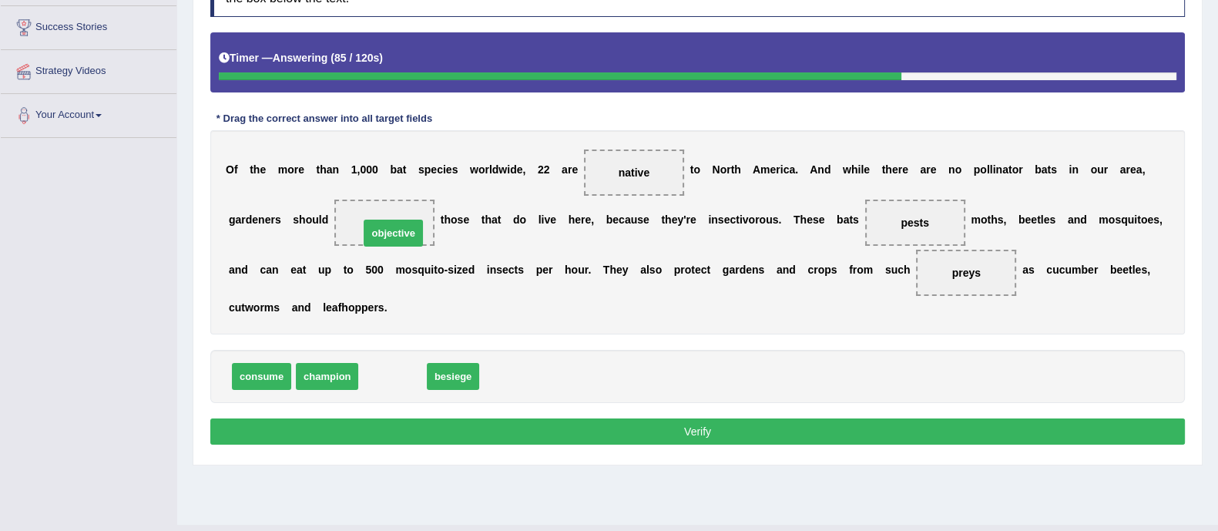
drag, startPoint x: 406, startPoint y: 379, endPoint x: 407, endPoint y: 237, distance: 142.6
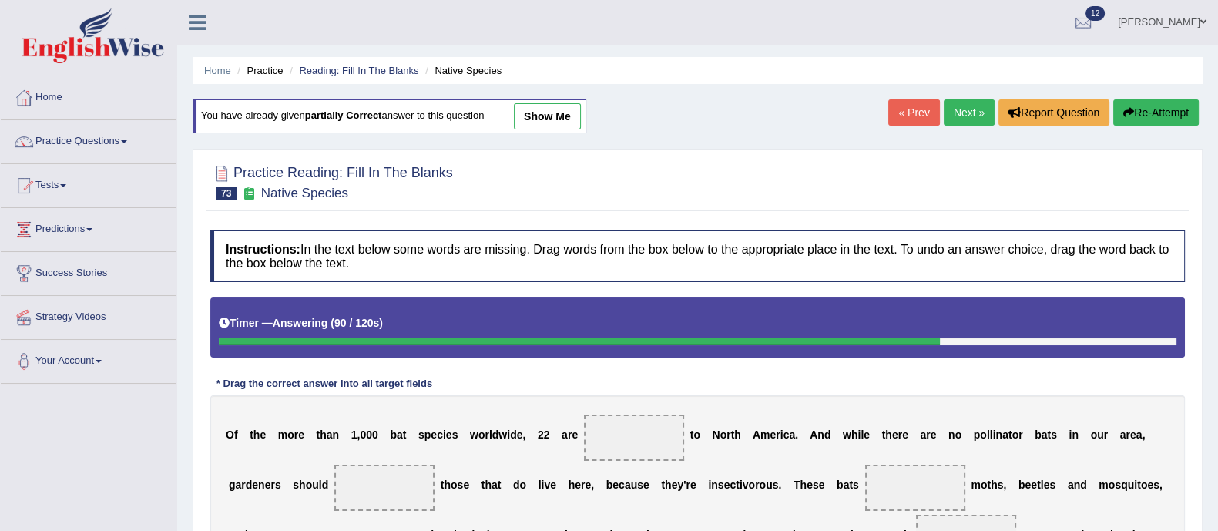
click at [1137, 113] on button "Re-Attempt" at bounding box center [1156, 112] width 86 height 26
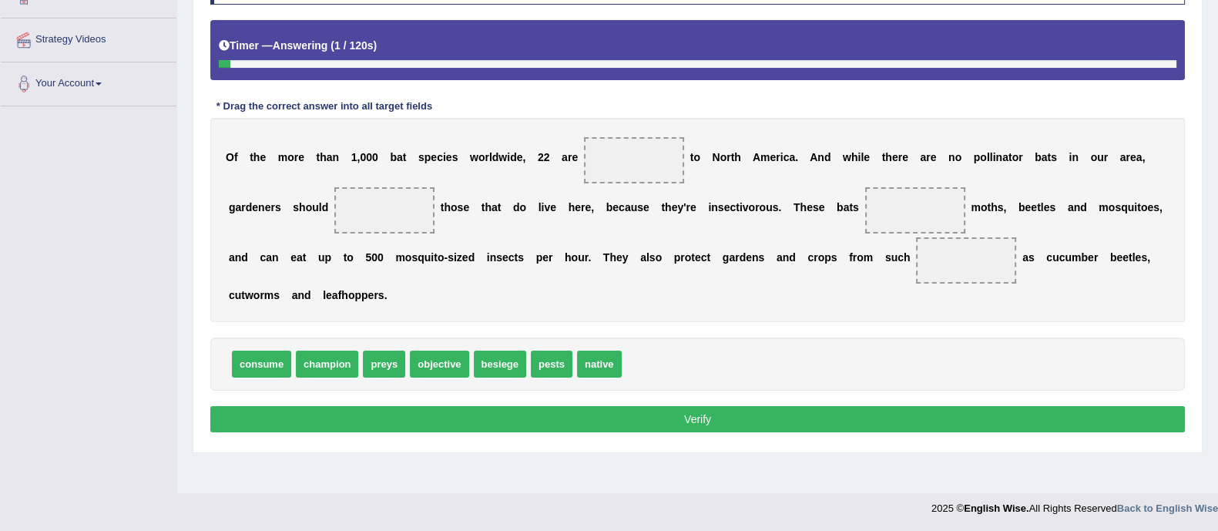
scroll to position [277, 0]
drag, startPoint x: 600, startPoint y: 364, endPoint x: 617, endPoint y: 163, distance: 201.1
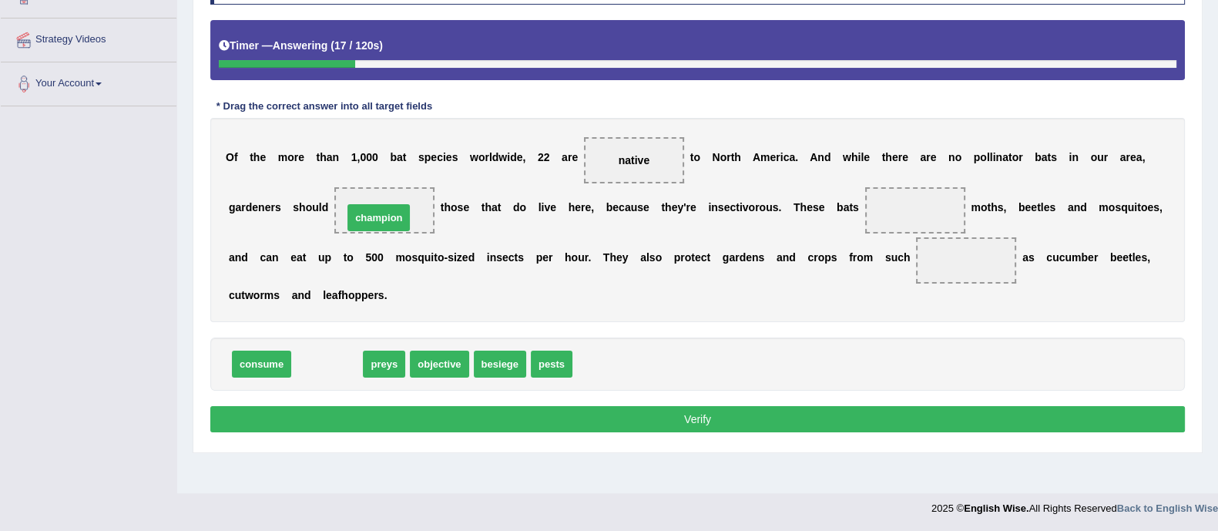
drag, startPoint x: 310, startPoint y: 364, endPoint x: 361, endPoint y: 217, distance: 155.2
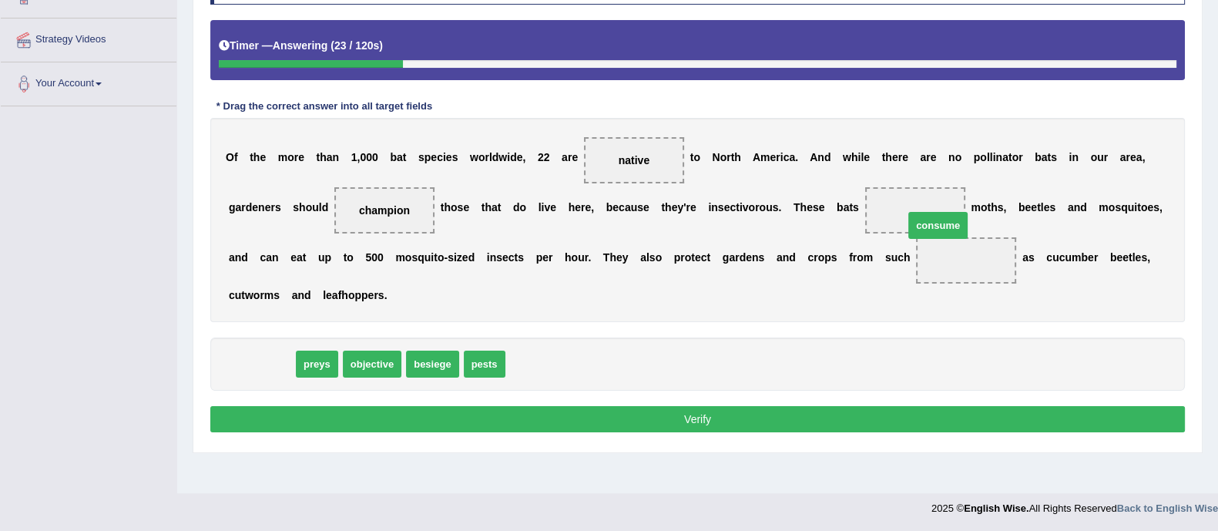
drag, startPoint x: 262, startPoint y: 352, endPoint x: 929, endPoint y: 205, distance: 683.3
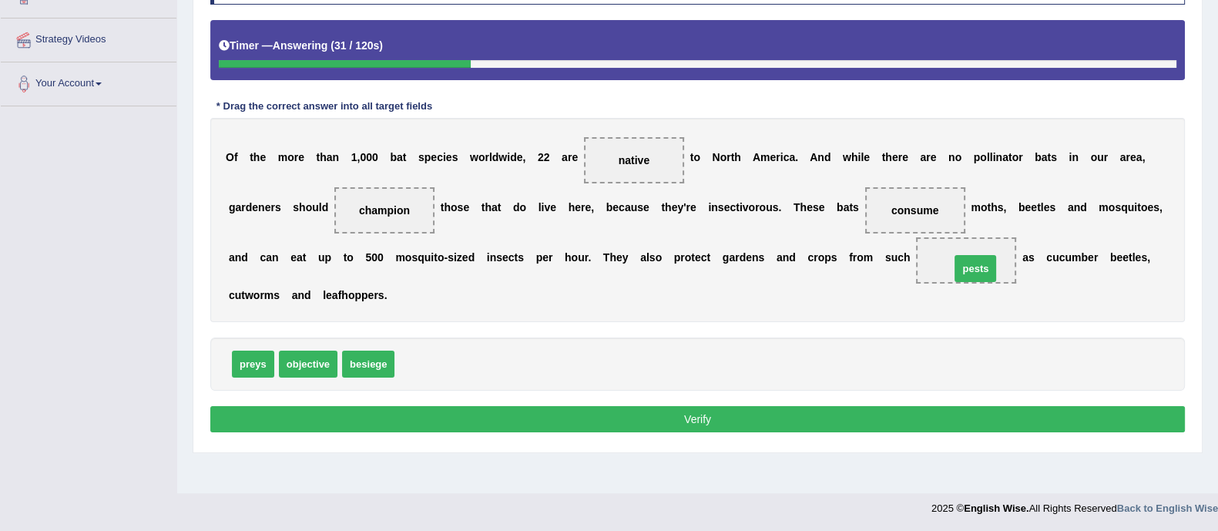
drag, startPoint x: 417, startPoint y: 364, endPoint x: 972, endPoint y: 268, distance: 563.7
click at [863, 425] on button "Verify" at bounding box center [697, 419] width 975 height 26
